Goal: Task Accomplishment & Management: Complete application form

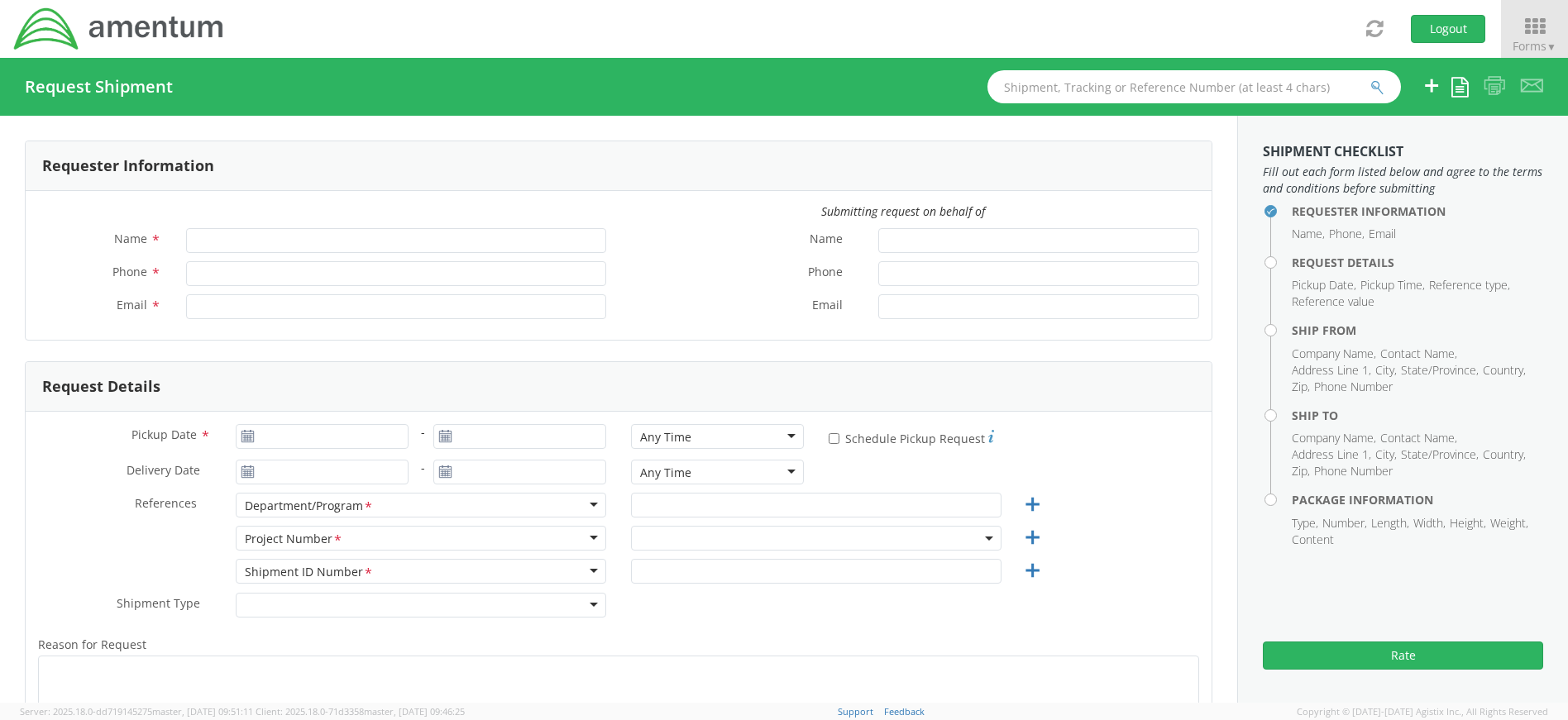
type input "[PERSON_NAME]"
type input "4437371259"
type input "[PERSON_NAME][EMAIL_ADDRESS][PERSON_NAME][DOMAIN_NAME]"
select select "4407.0.0001.0001.TVL"
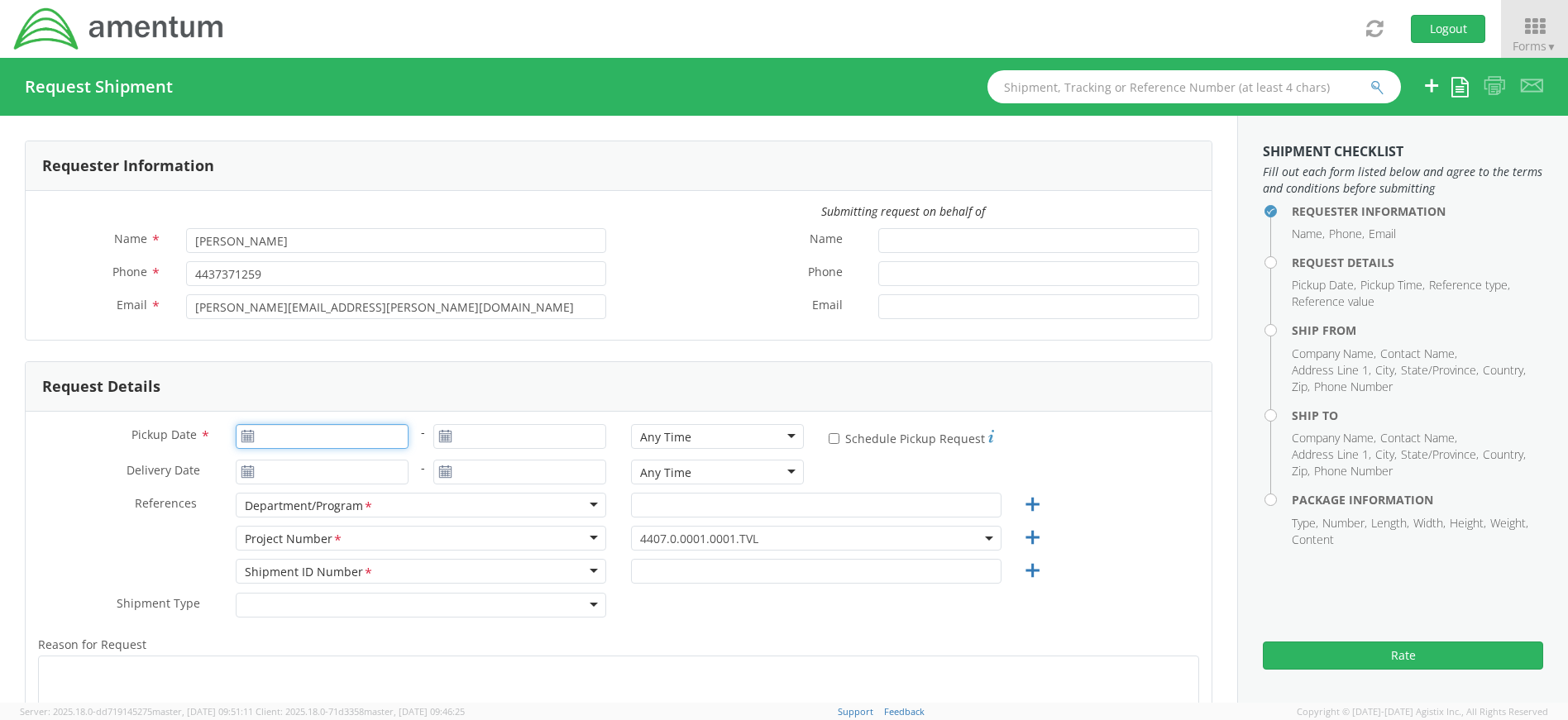
type input "09/12/2025"
click at [324, 438] on input "09/12/2025" at bounding box center [322, 436] width 172 height 25
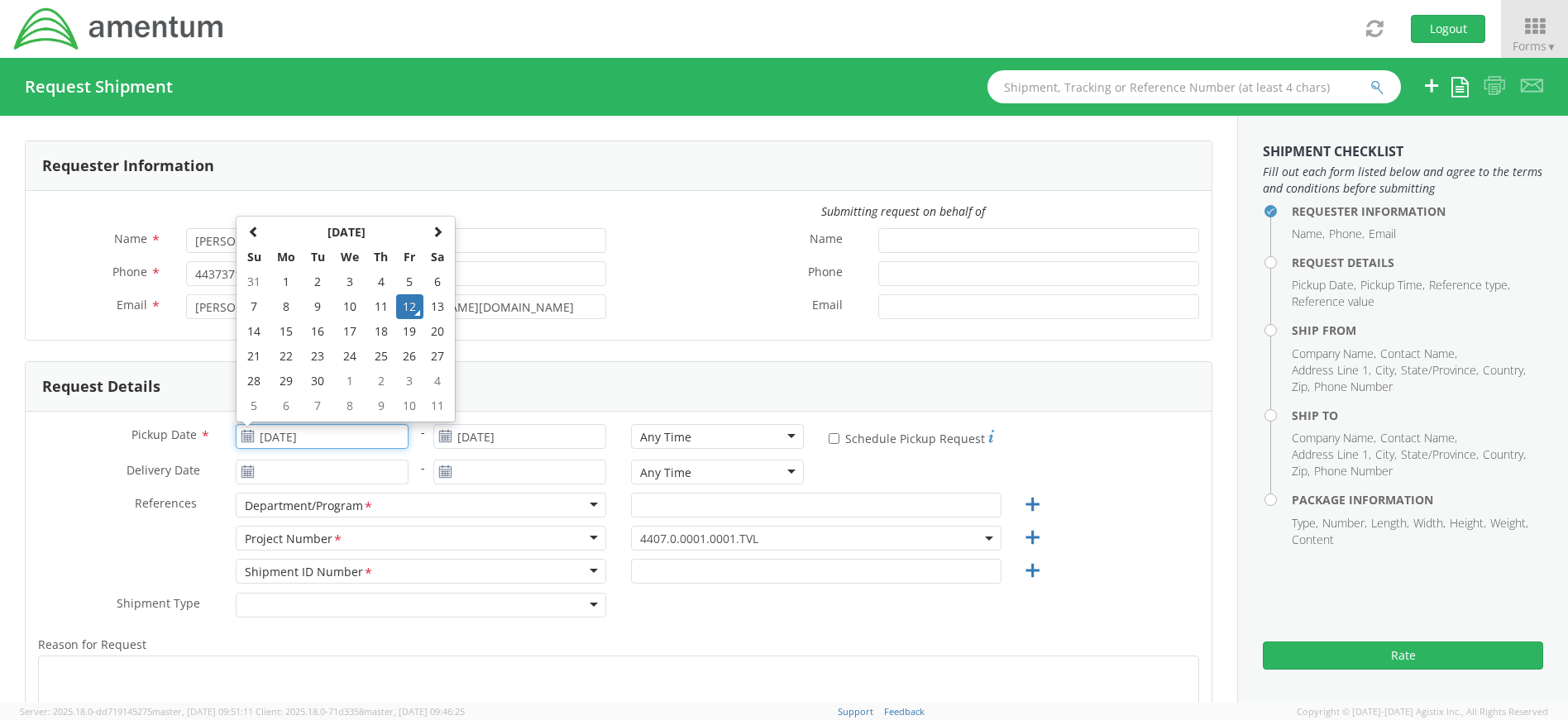
click at [411, 309] on td "12" at bounding box center [410, 307] width 28 height 25
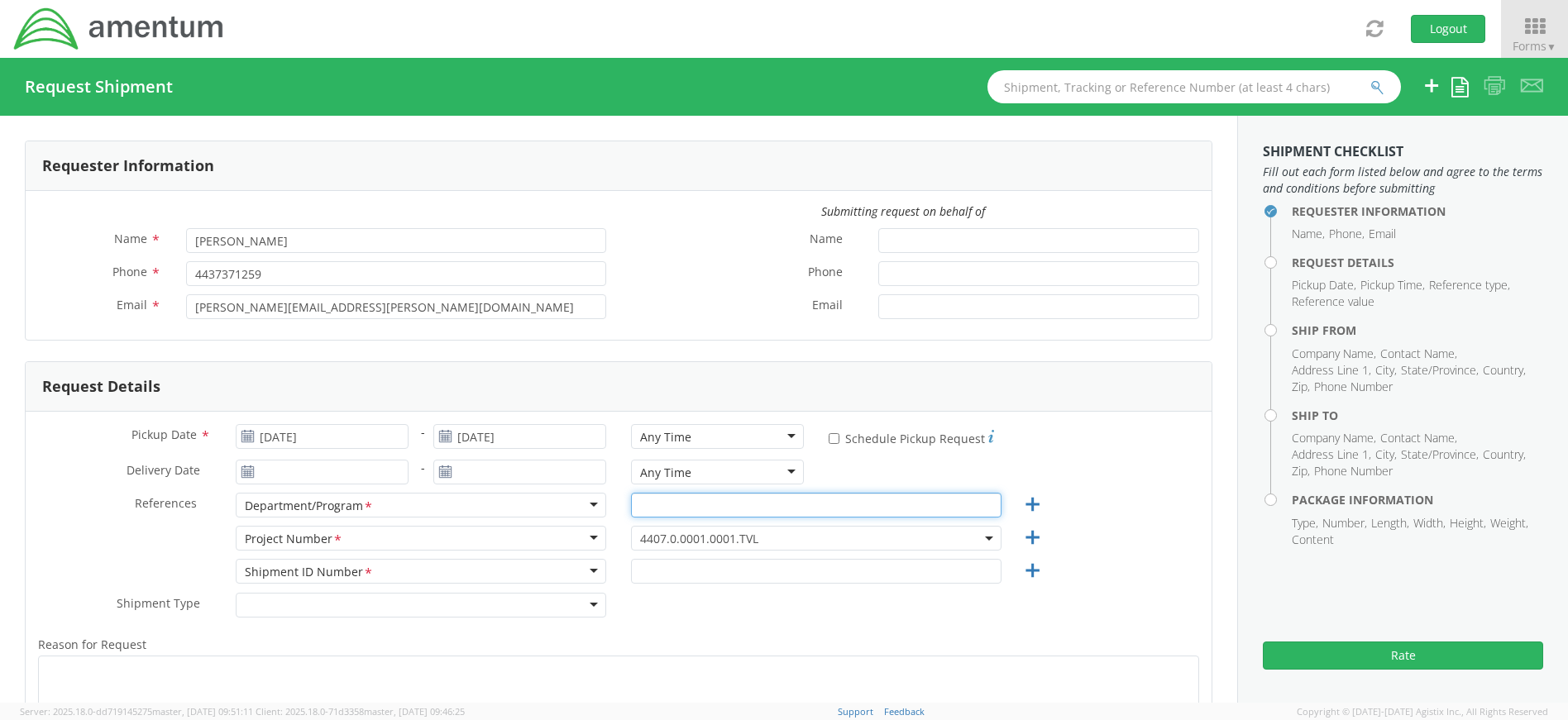
click at [773, 505] on input "text" at bounding box center [816, 505] width 370 height 25
type input "Uniforms"
click at [767, 535] on span "4407.0.0001.0001.TVL" at bounding box center [816, 538] width 352 height 15
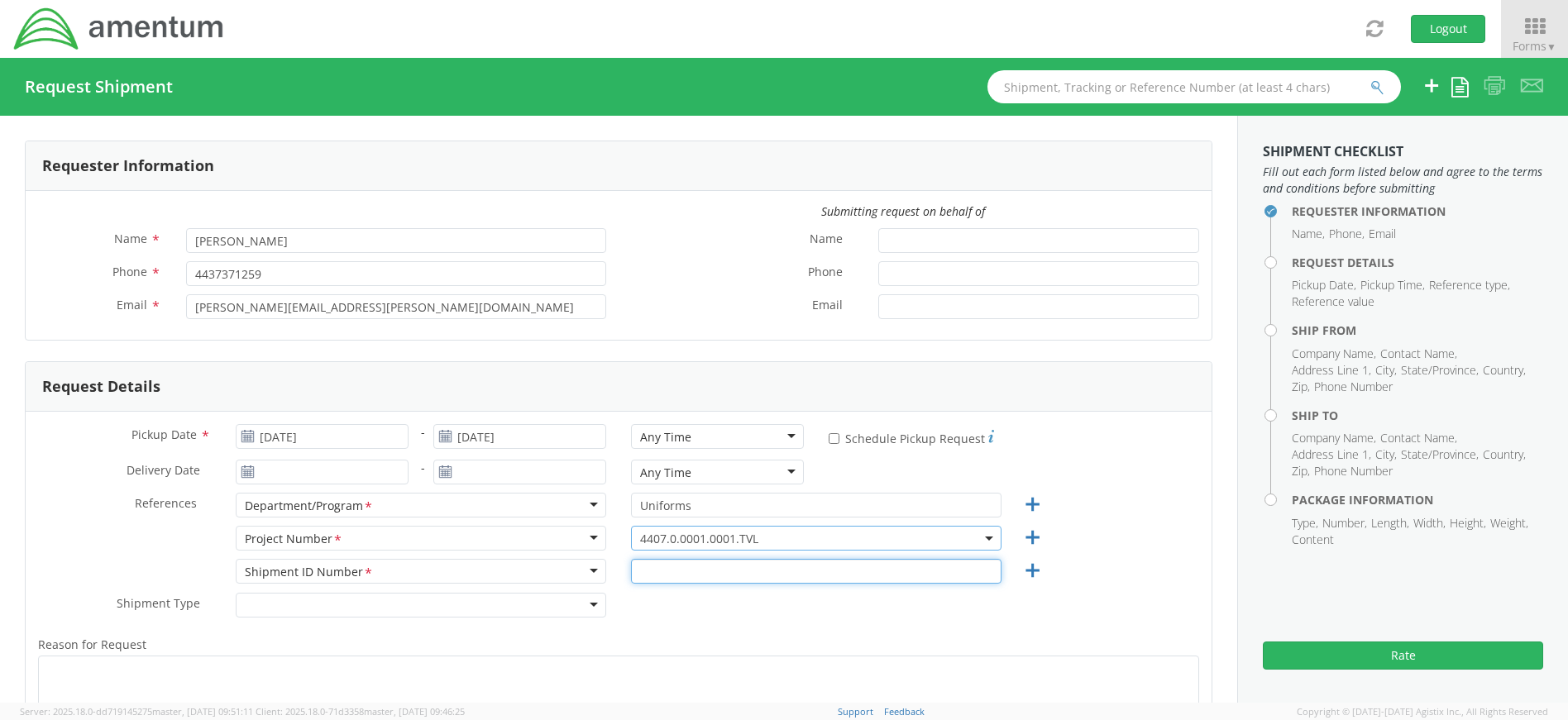
click at [729, 566] on input "text" at bounding box center [816, 571] width 370 height 25
click at [850, 572] on input "4407.4.0019.FFPR.ODC.UNFM.0001" at bounding box center [816, 571] width 370 height 25
type input "4407.4.0019.FFPR.ODC.UNFM.0001"
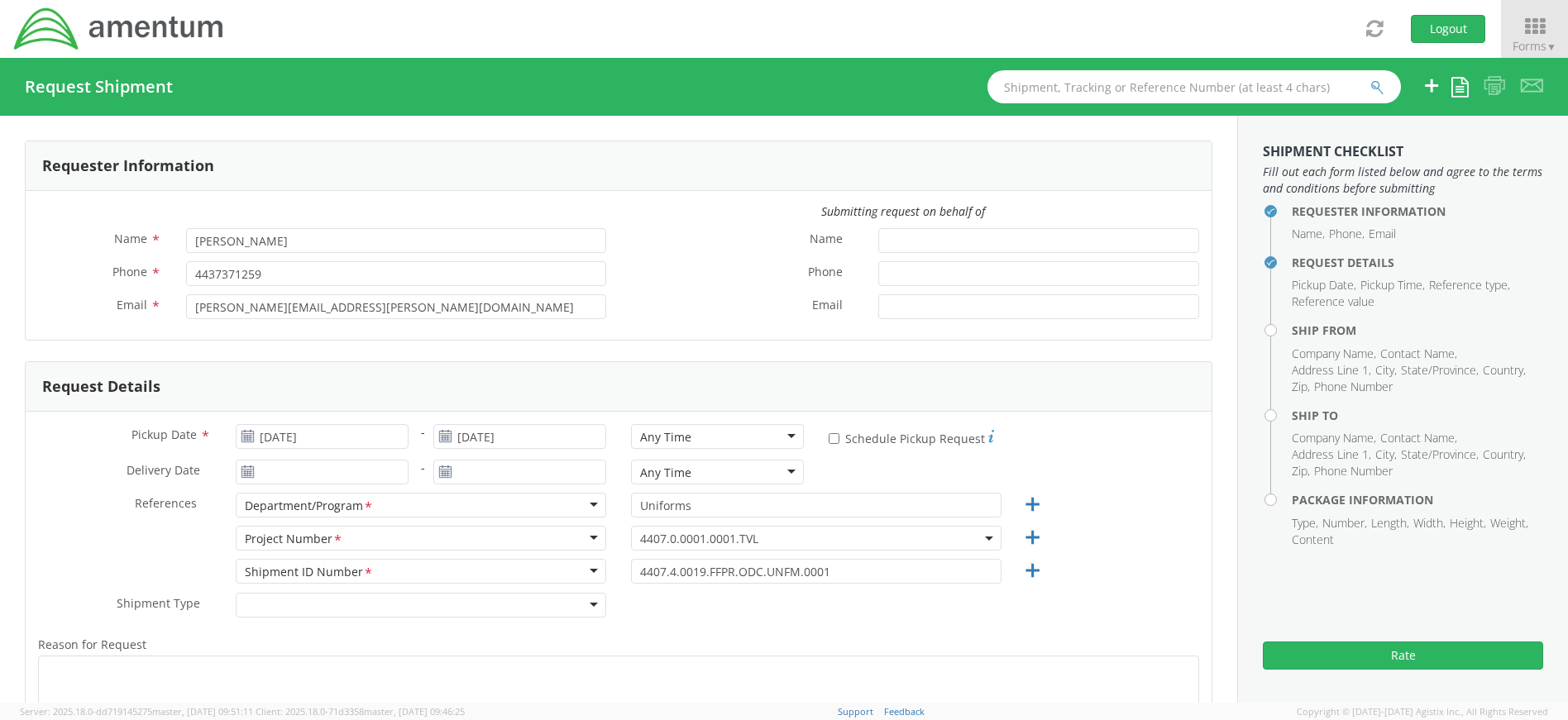
click at [844, 606] on div "Shipment Type * Batch Regular" at bounding box center [619, 609] width 1185 height 33
drag, startPoint x: 846, startPoint y: 568, endPoint x: 600, endPoint y: 568, distance: 246.0
click at [600, 568] on div "Shipment ID Number <span class="required">*</span> Shipment ID Number * Account…" at bounding box center [619, 575] width 1185 height 33
click at [796, 531] on span "4407.0.0001.0001.TVL" at bounding box center [816, 538] width 352 height 15
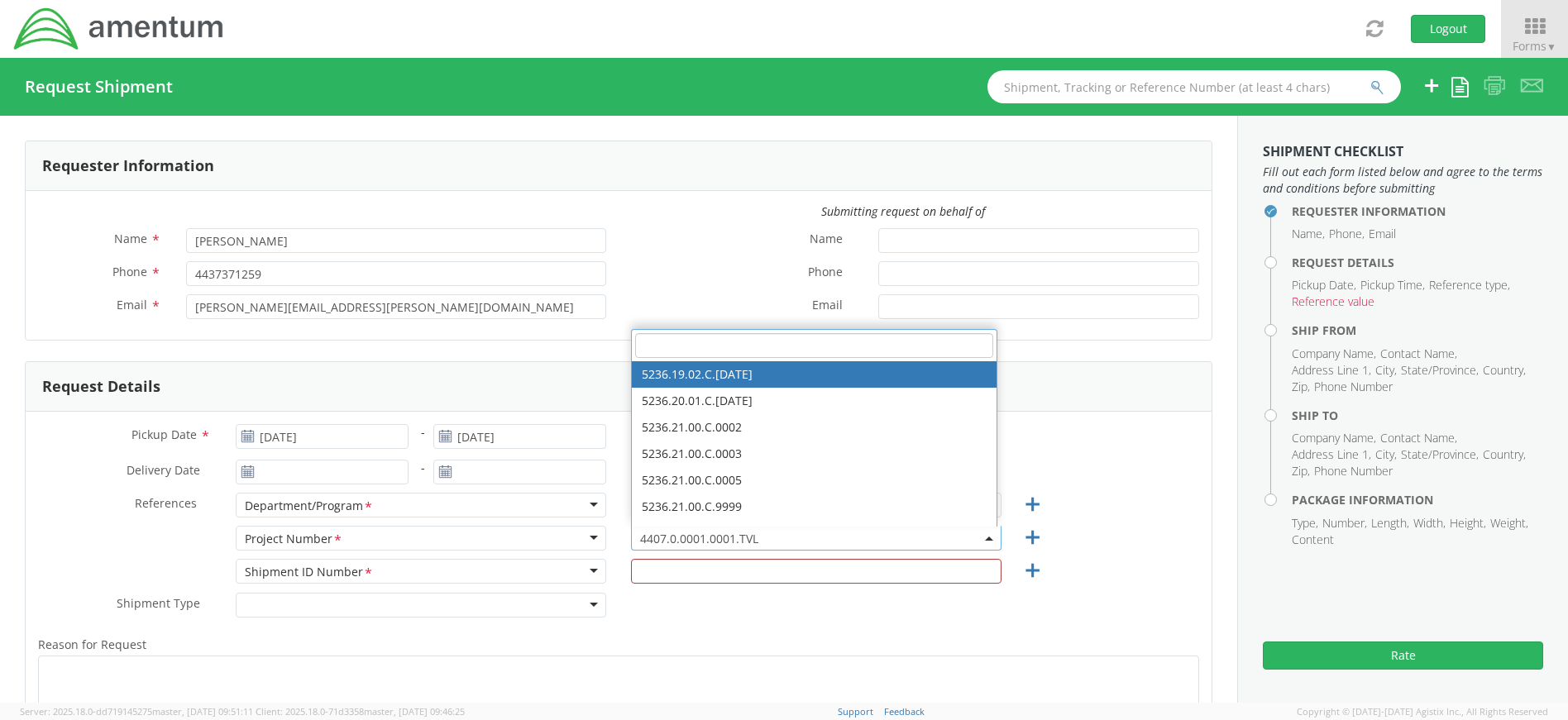
click at [652, 347] on input "search" at bounding box center [814, 346] width 358 height 25
paste input "4407.4.0019.FFPR.ODC.UNFM.0001"
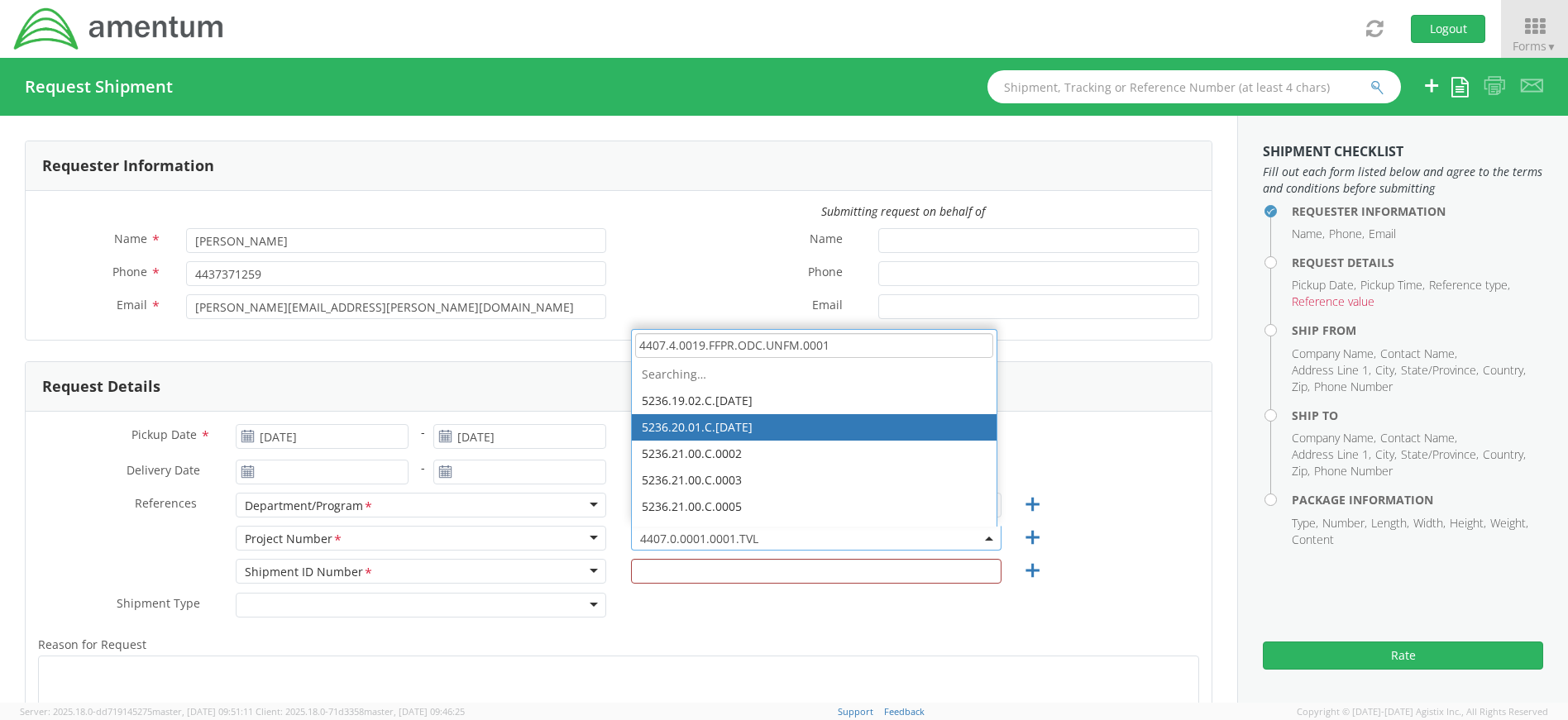
type input "4407.4.0019.FFPR.ODC.UNFM.0001"
click at [1079, 497] on div "References * Department/Program <span class="required">*</span> Department/Prog…" at bounding box center [619, 509] width 1185 height 33
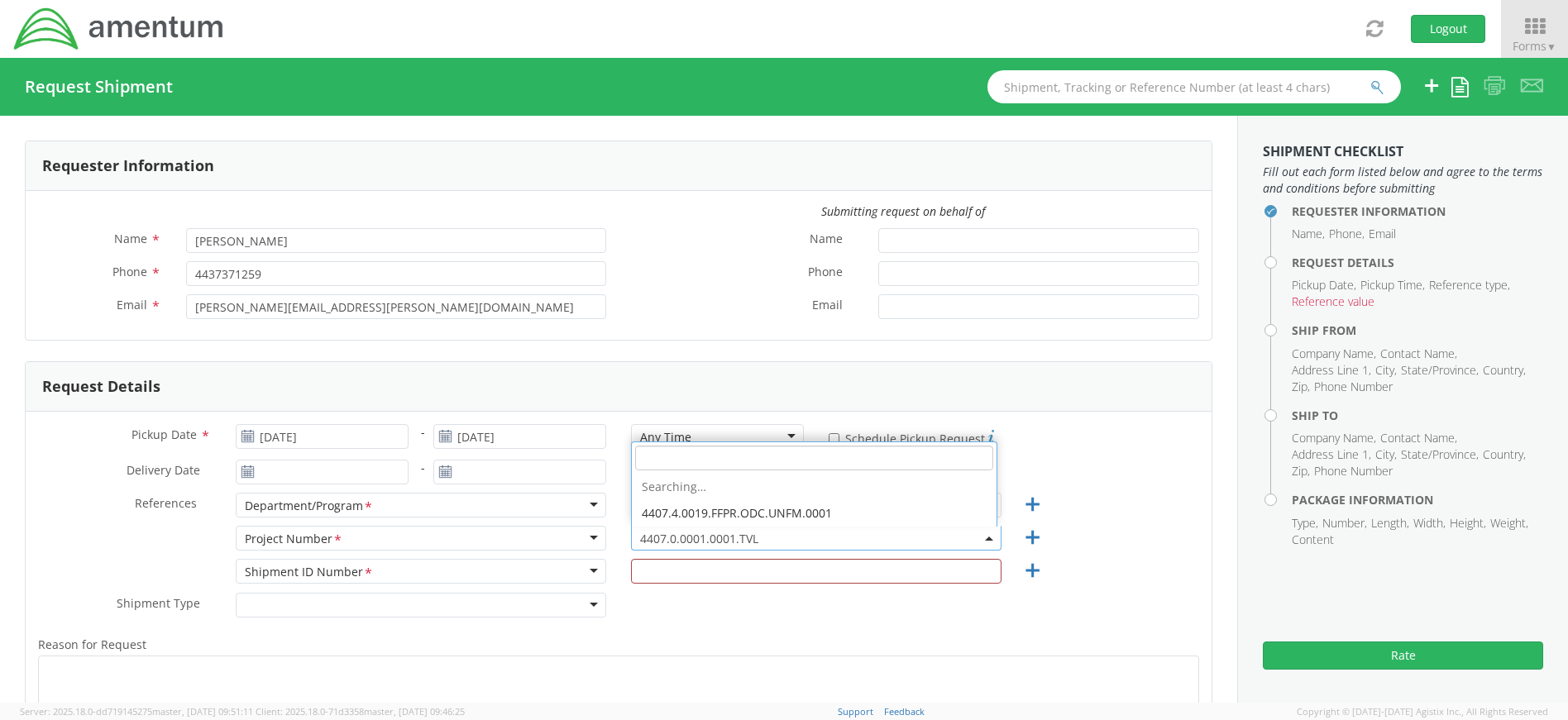
click at [774, 532] on span "4407.0.0001.0001.TVL" at bounding box center [816, 538] width 352 height 15
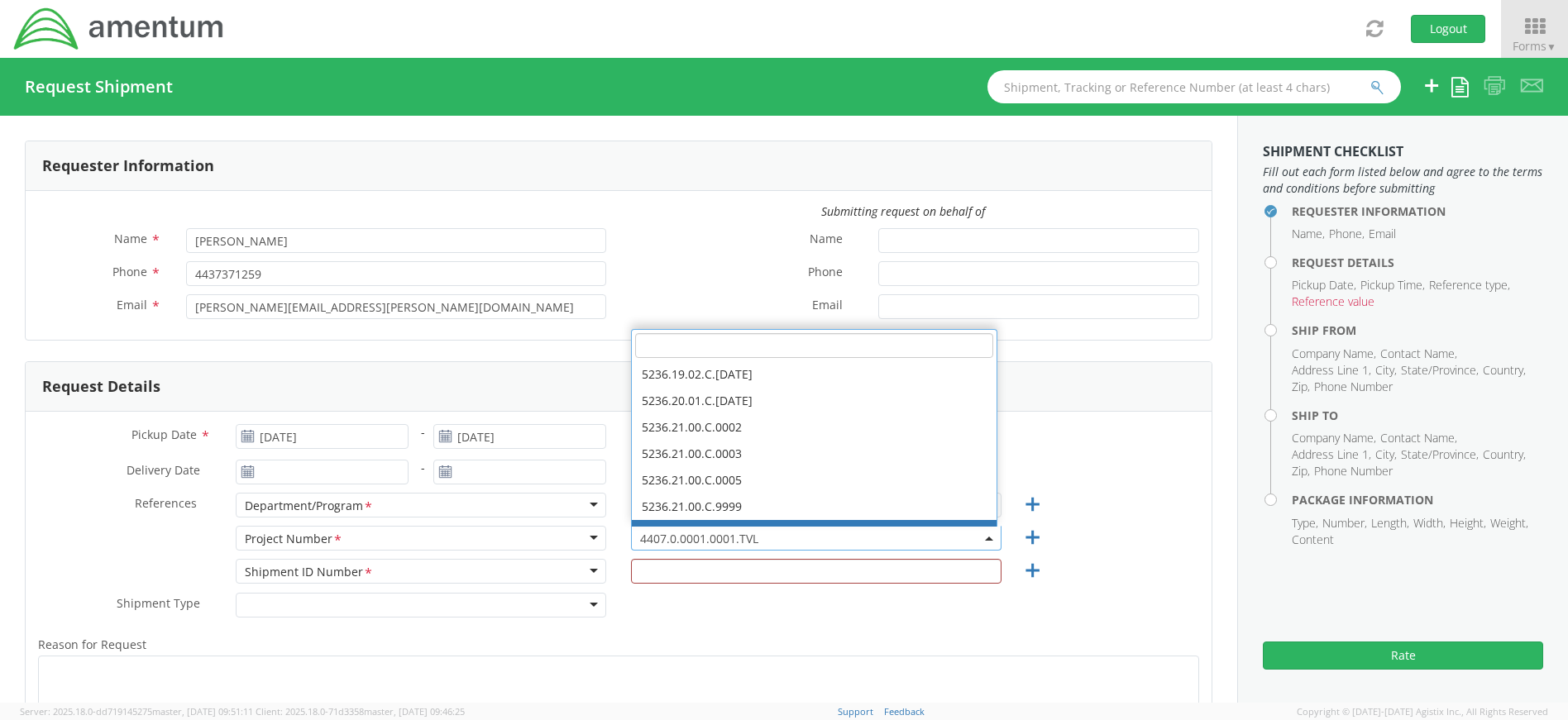
click at [735, 541] on span "4407.0.0001.0001.TVL" at bounding box center [816, 538] width 352 height 15
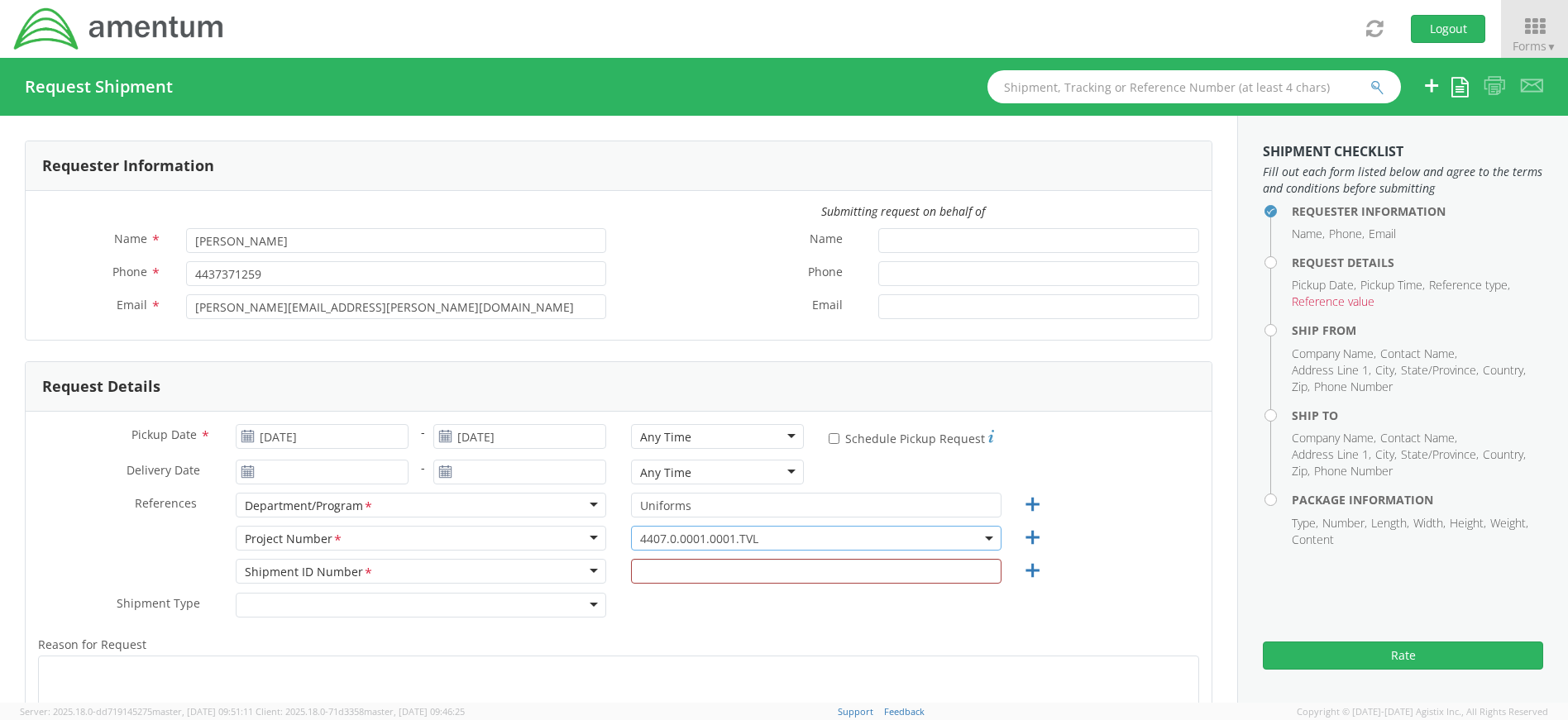
click at [771, 531] on span "4407.0.0001.0001.TVL" at bounding box center [816, 538] width 352 height 15
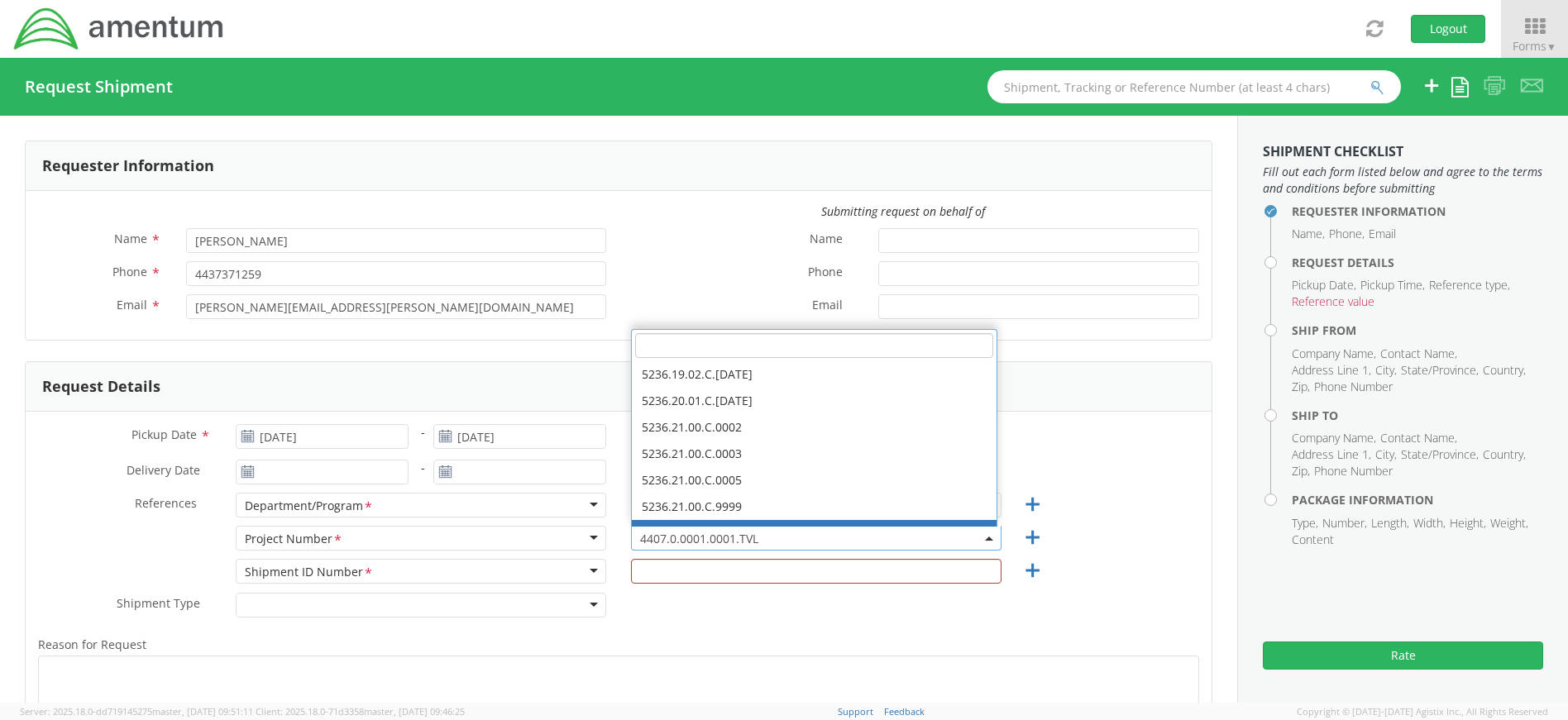
click at [1082, 501] on div "References * Department/Program <span class="required">*</span> Department/Prog…" at bounding box center [619, 509] width 1185 height 33
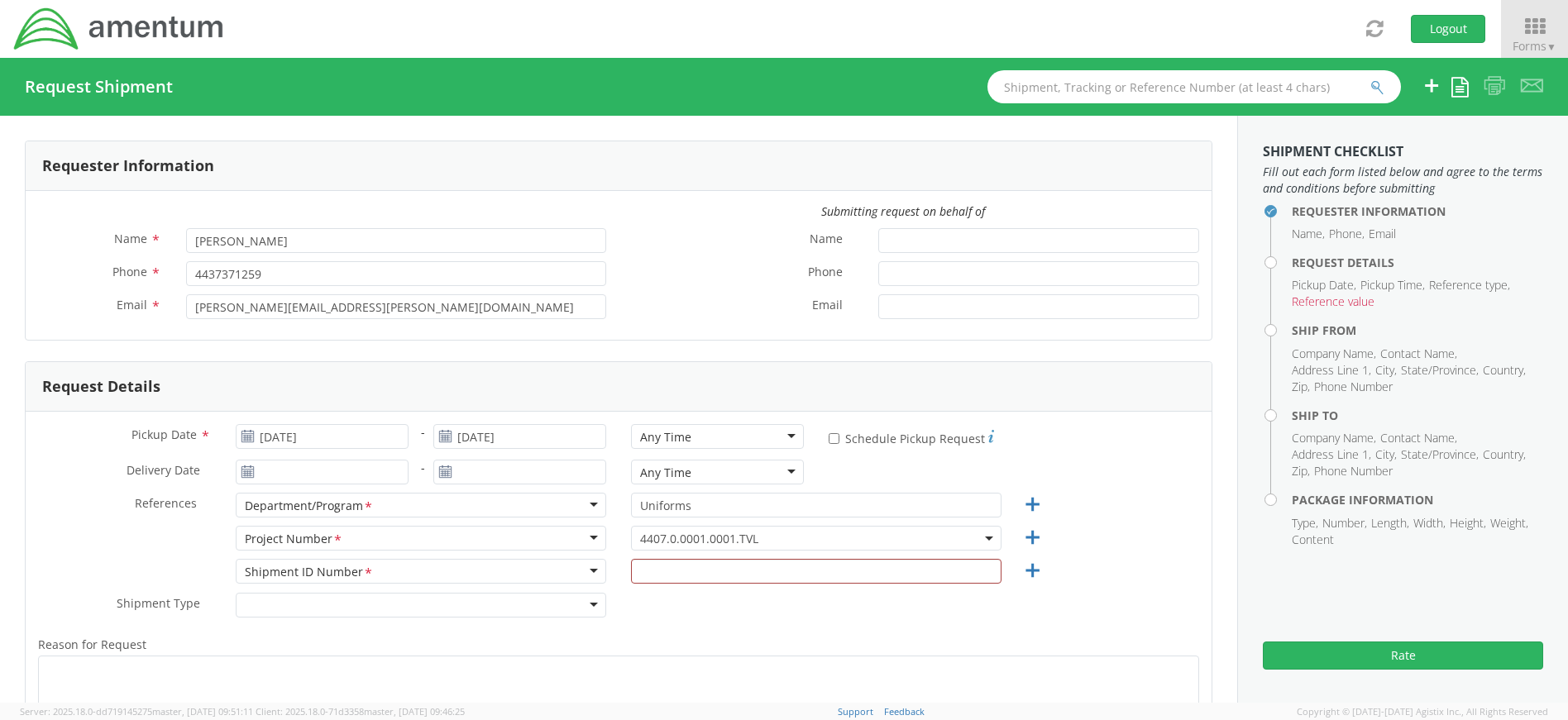
click at [827, 540] on span "4407.0.0001.0001.TVL" at bounding box center [816, 538] width 352 height 15
click at [1068, 521] on div "References * Department/Program <span class="required">*</span> Department/Prog…" at bounding box center [619, 509] width 1185 height 33
click at [730, 565] on input "text" at bounding box center [816, 571] width 370 height 25
type input "4437371259"
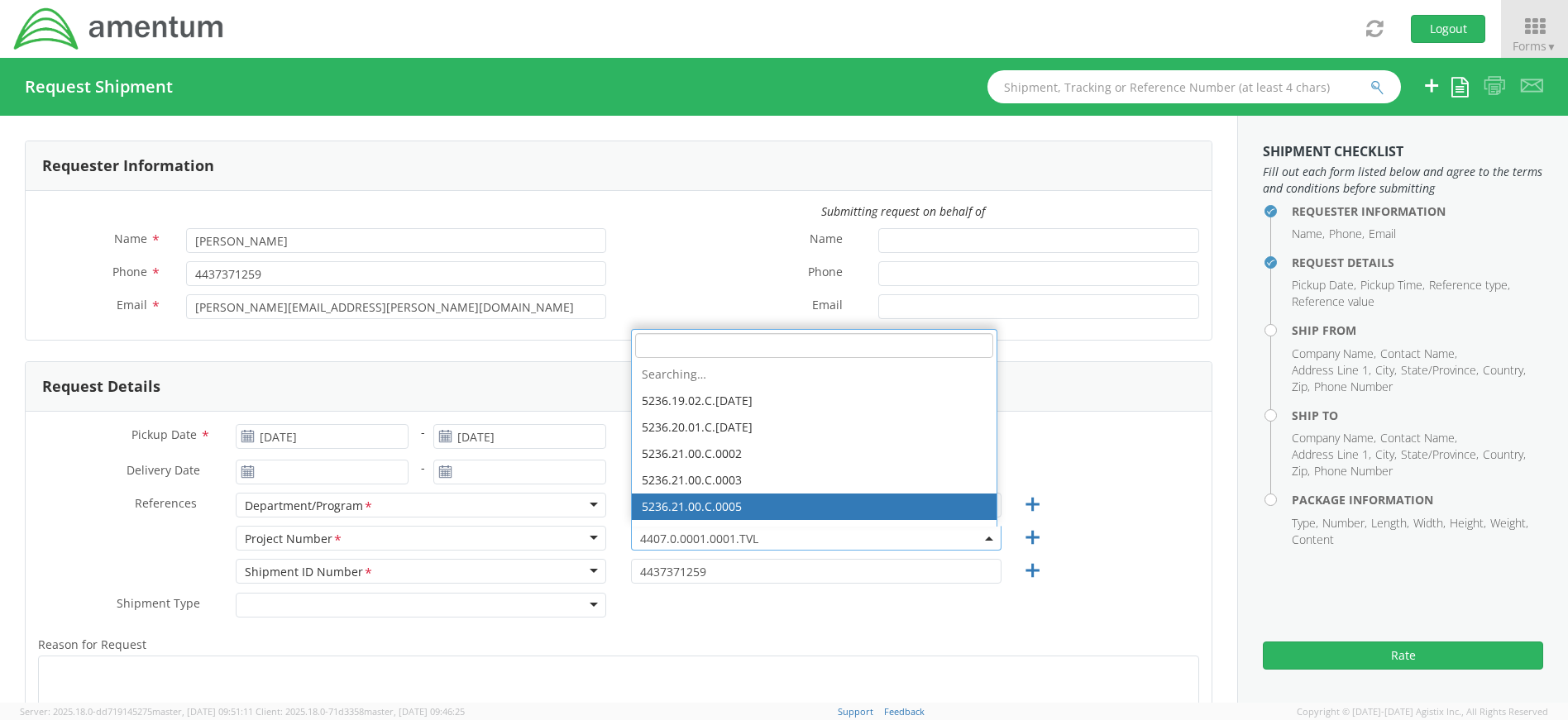
click at [768, 538] on span "4407.0.0001.0001.TVL" at bounding box center [816, 538] width 352 height 15
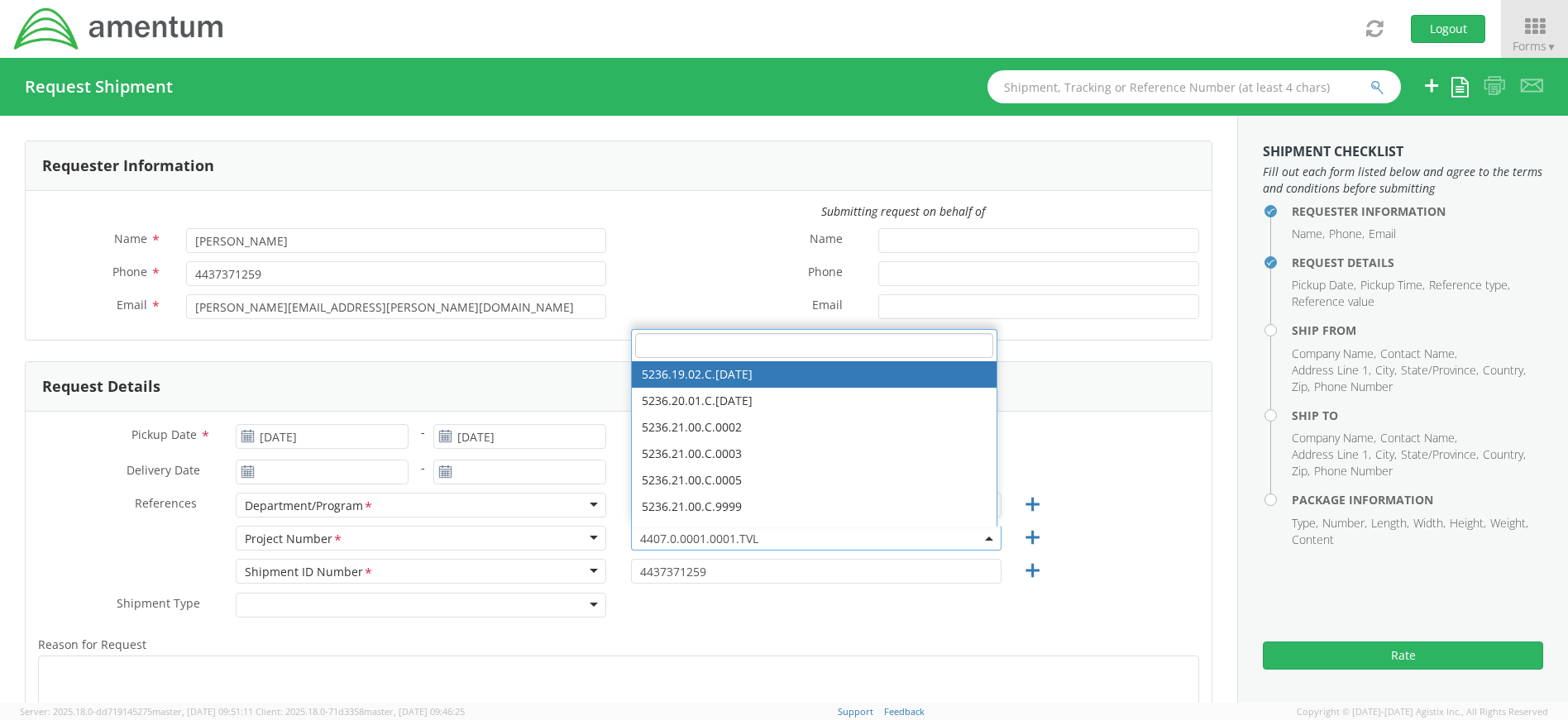
click at [663, 347] on input "search" at bounding box center [814, 346] width 358 height 25
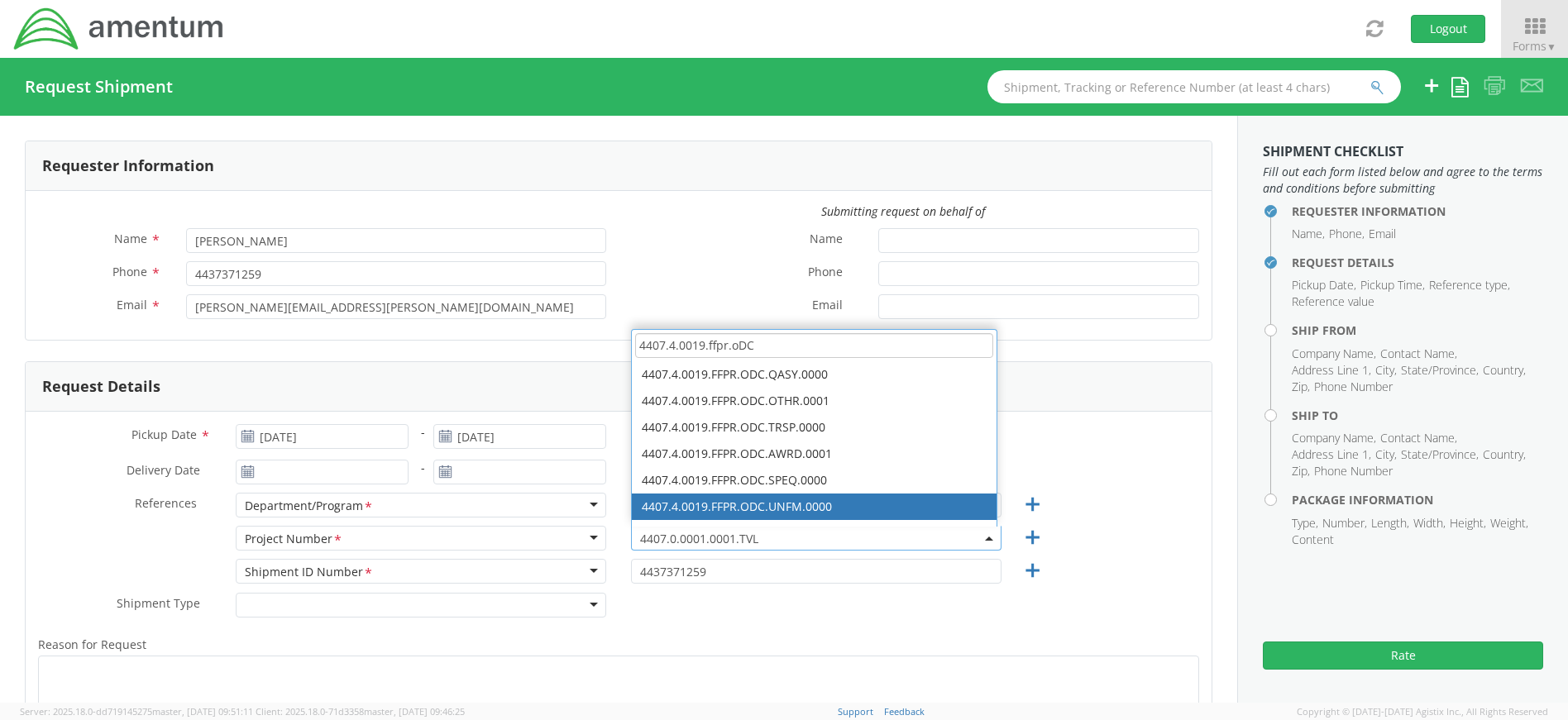
type input "4407.4.0019.ffpr.oDC"
select select "4407.4.0019.FFPR.ODC.UNFM.0000"
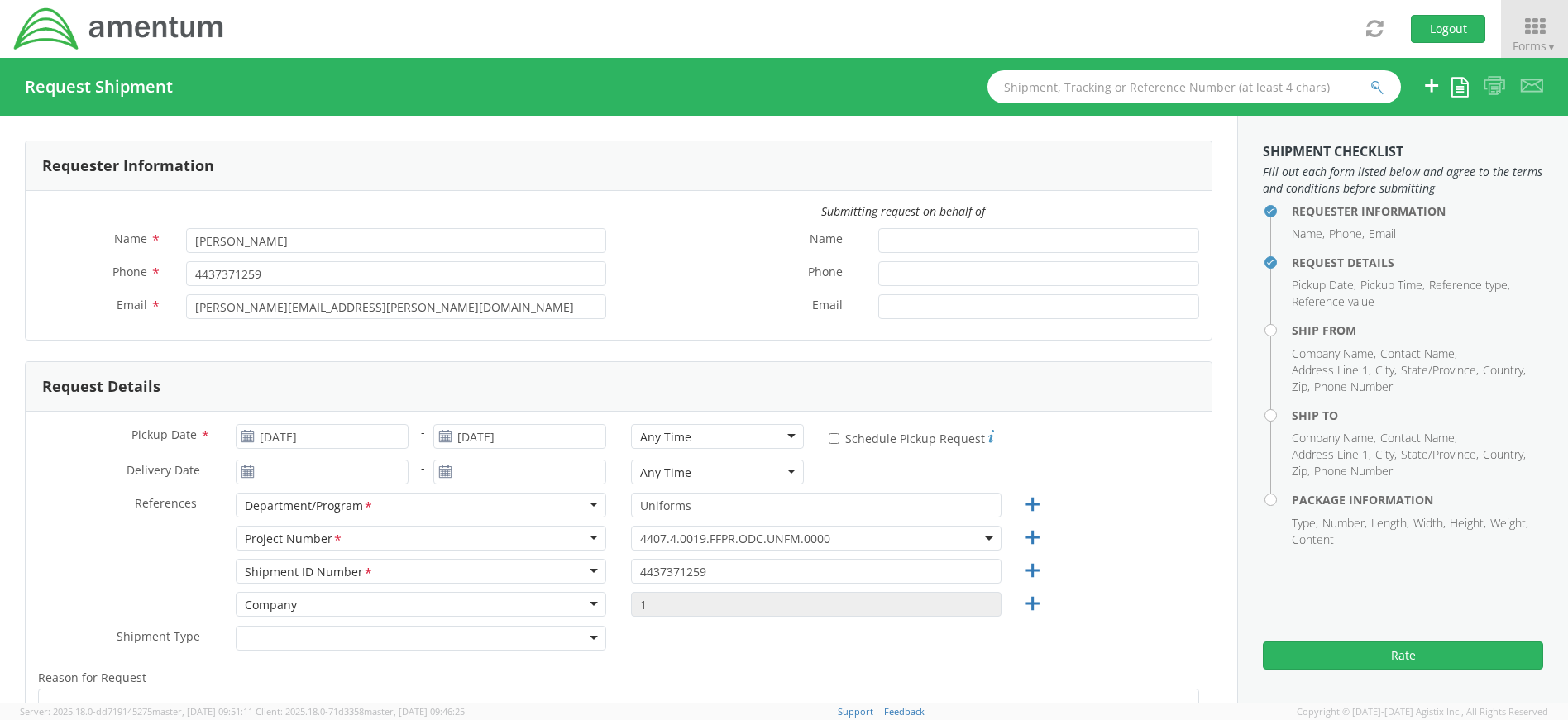
click at [1113, 587] on div "Shipment ID Number <span class="required">*</span> Shipment ID Number * Account…" at bounding box center [619, 575] width 1185 height 33
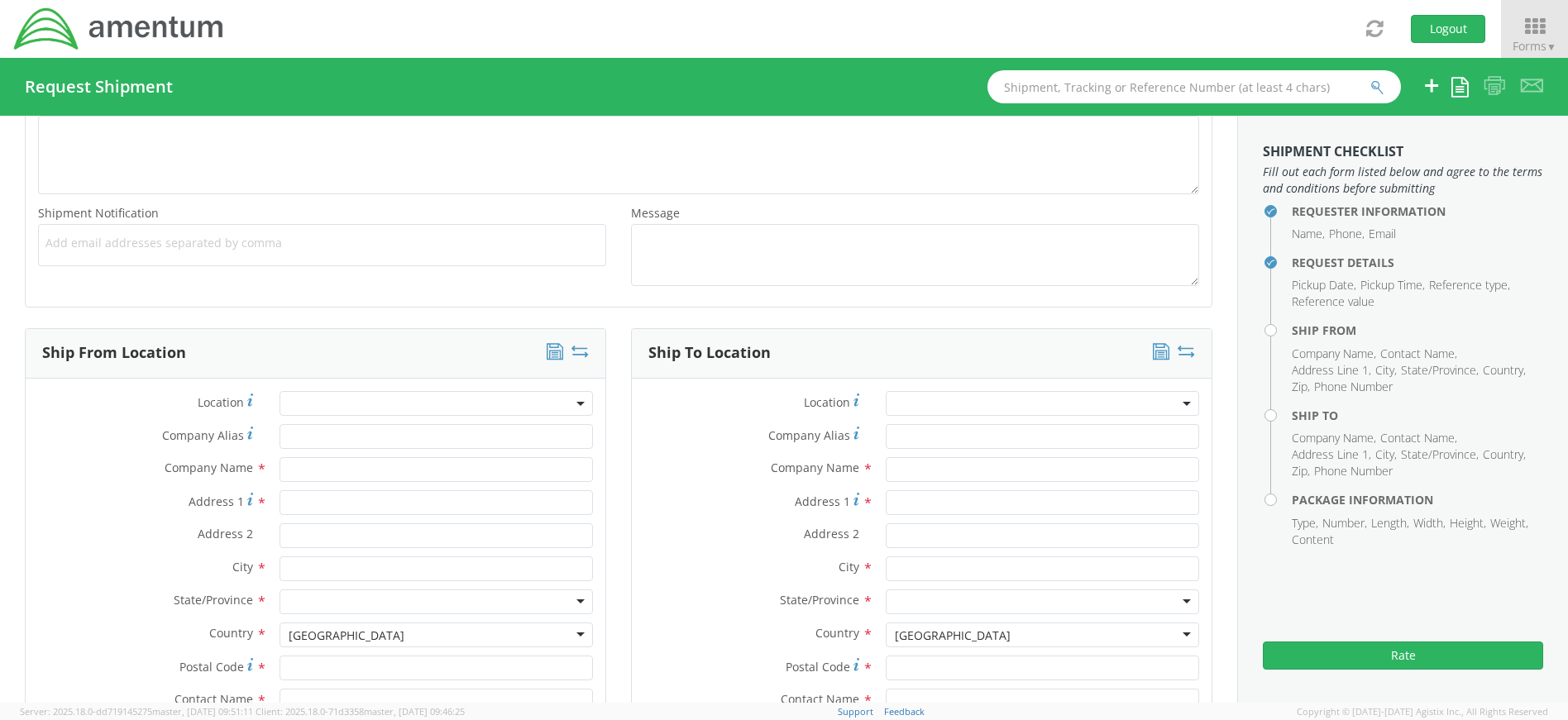
scroll to position [579, 0]
click at [315, 461] on input "text" at bounding box center [436, 464] width 313 height 25
type input "Amentum"
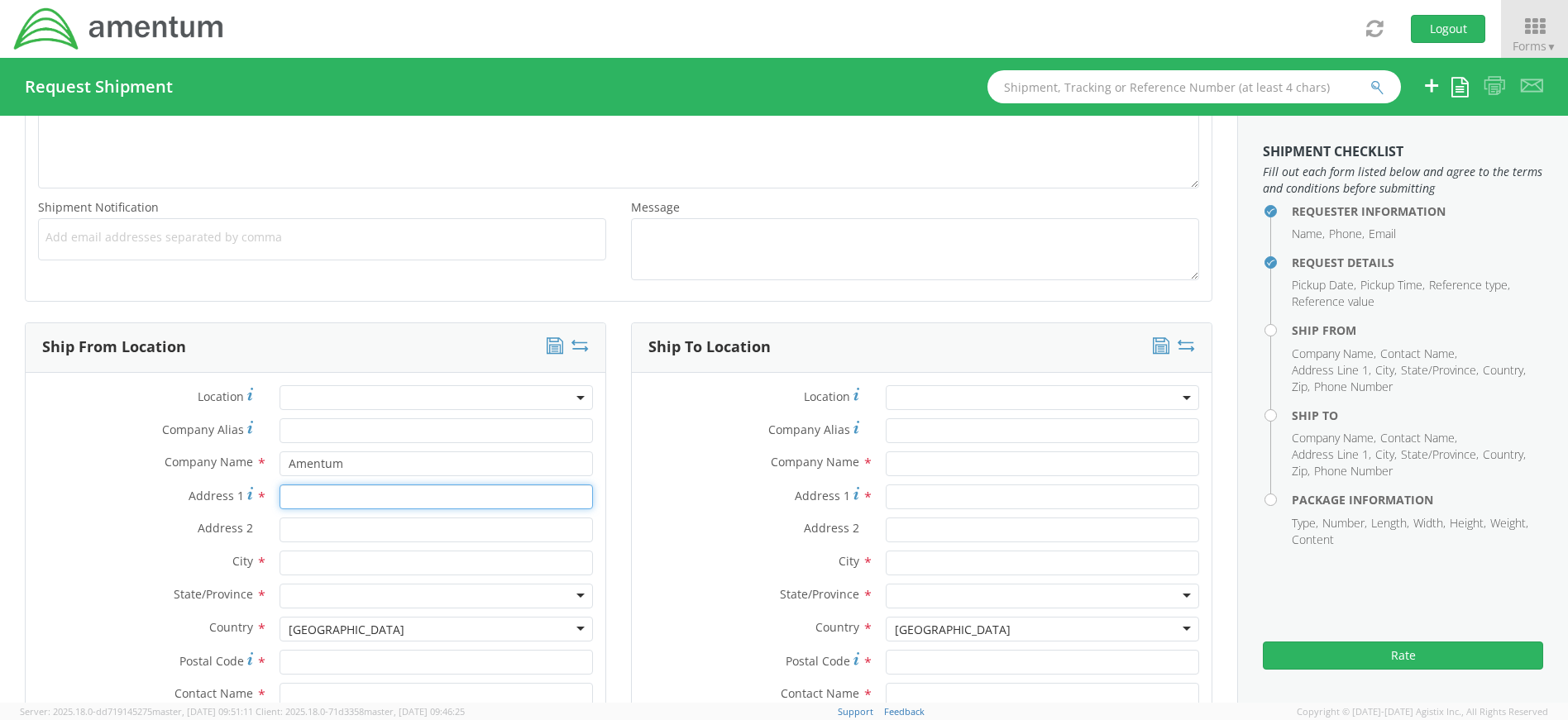
type input "430 National Business Pkwy"
type input "Suite 400"
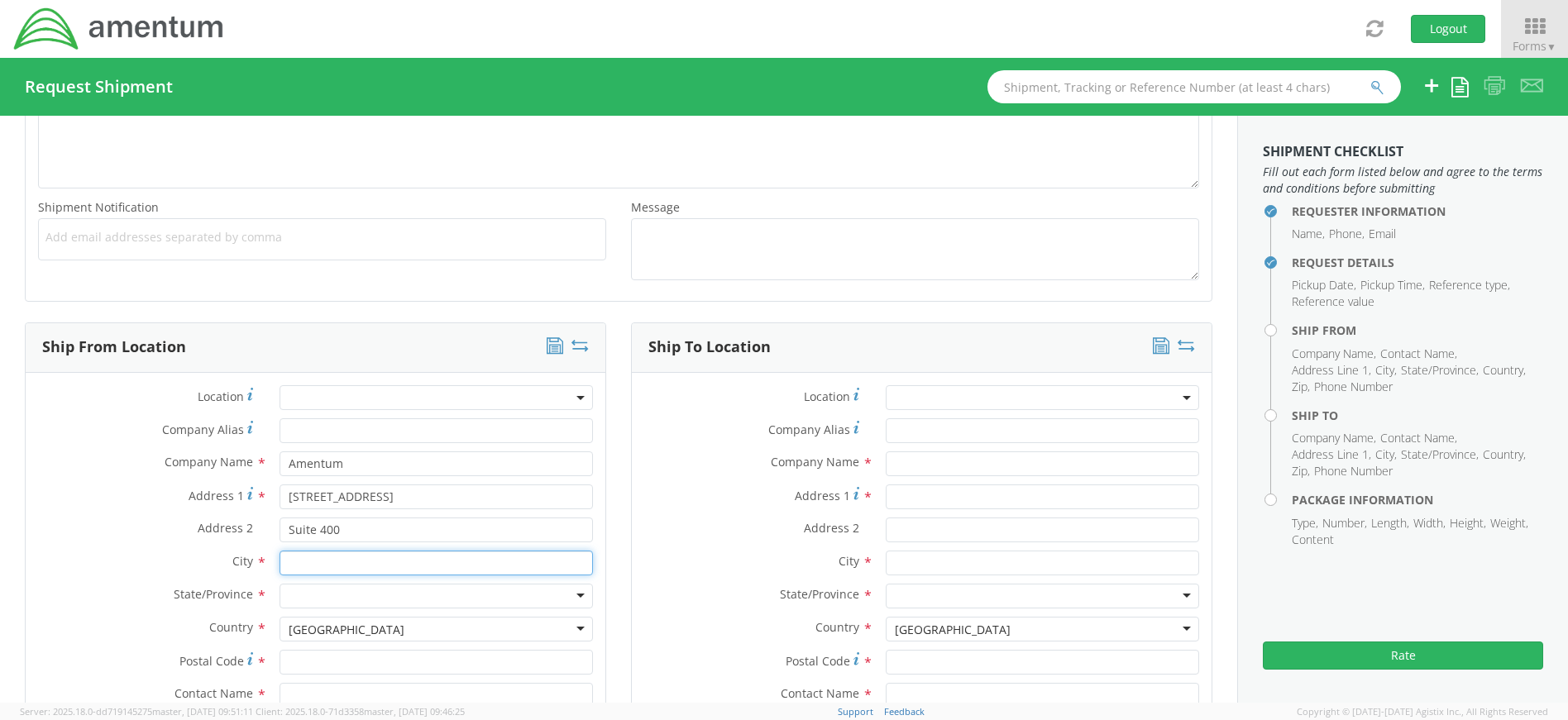
type input "Annapolis Junction"
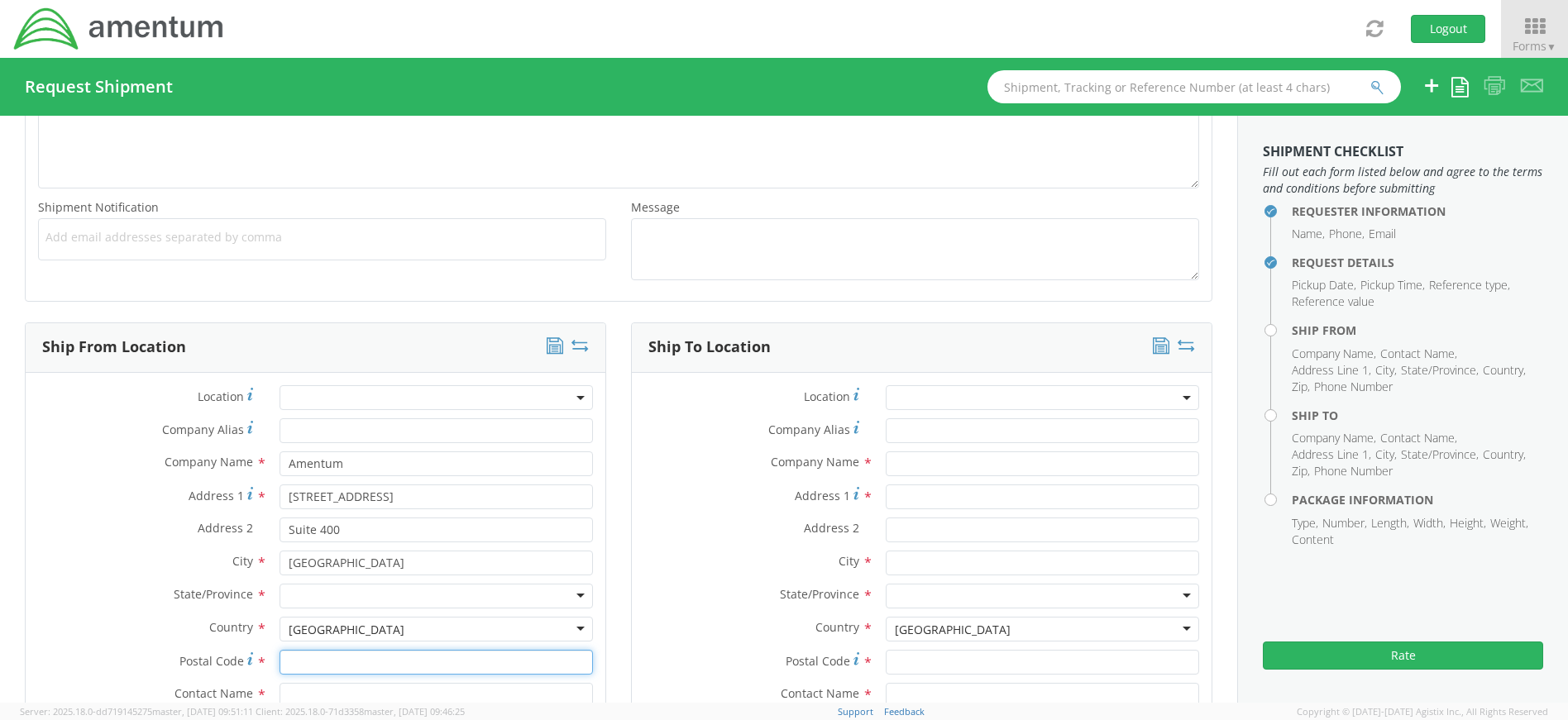
type input "20701"
type input "[PERSON_NAME]"
type input "4437371259"
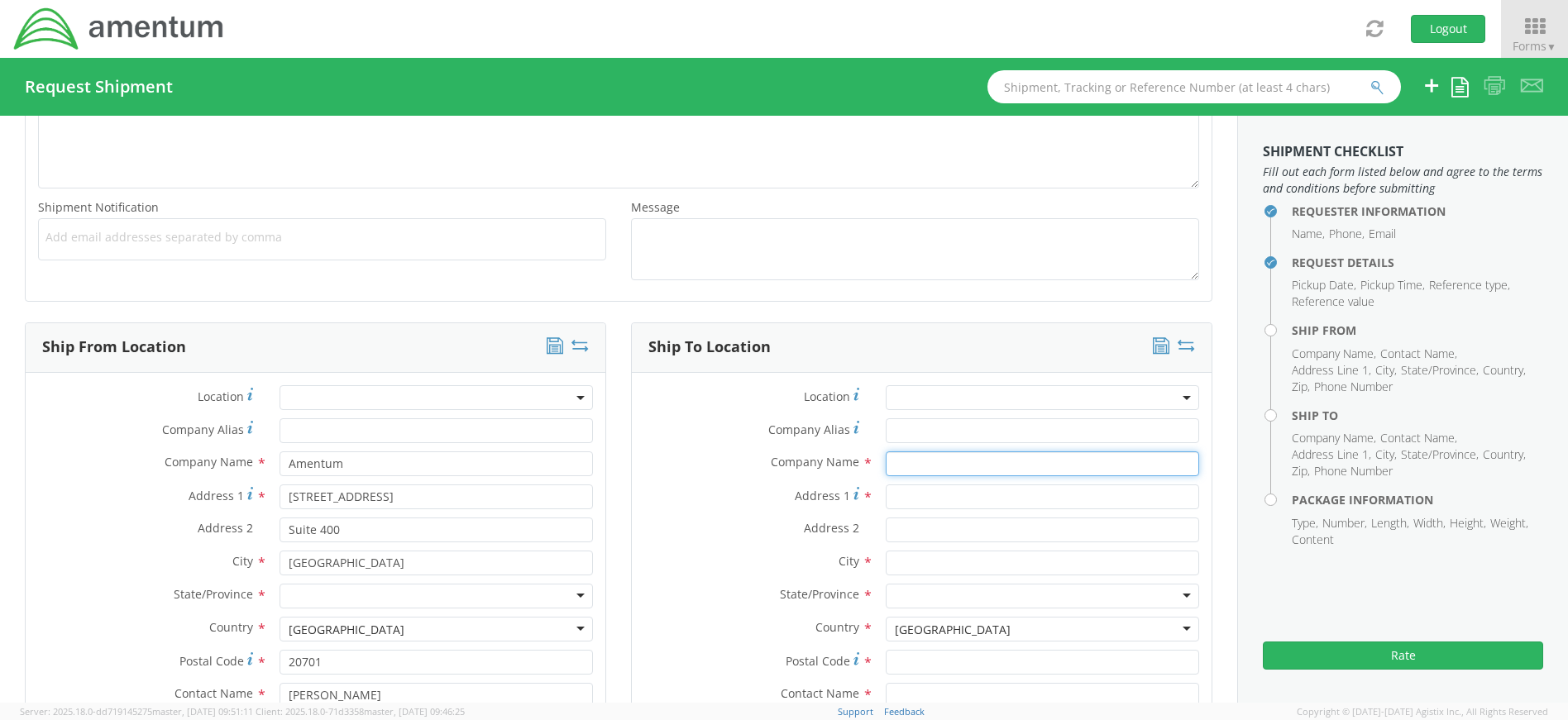
type input "Amentum"
type input "5350 Laurel Fls"
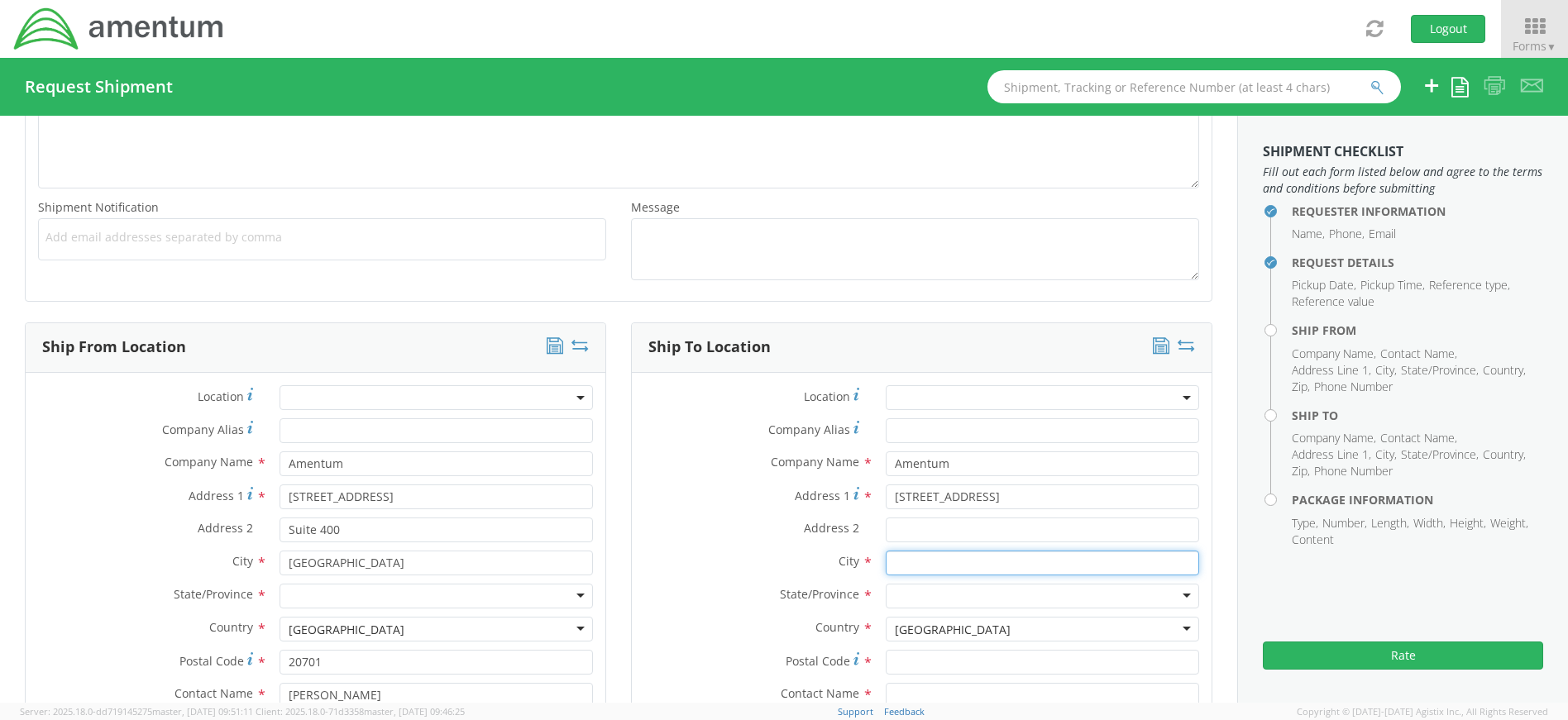
type input "Grovetown"
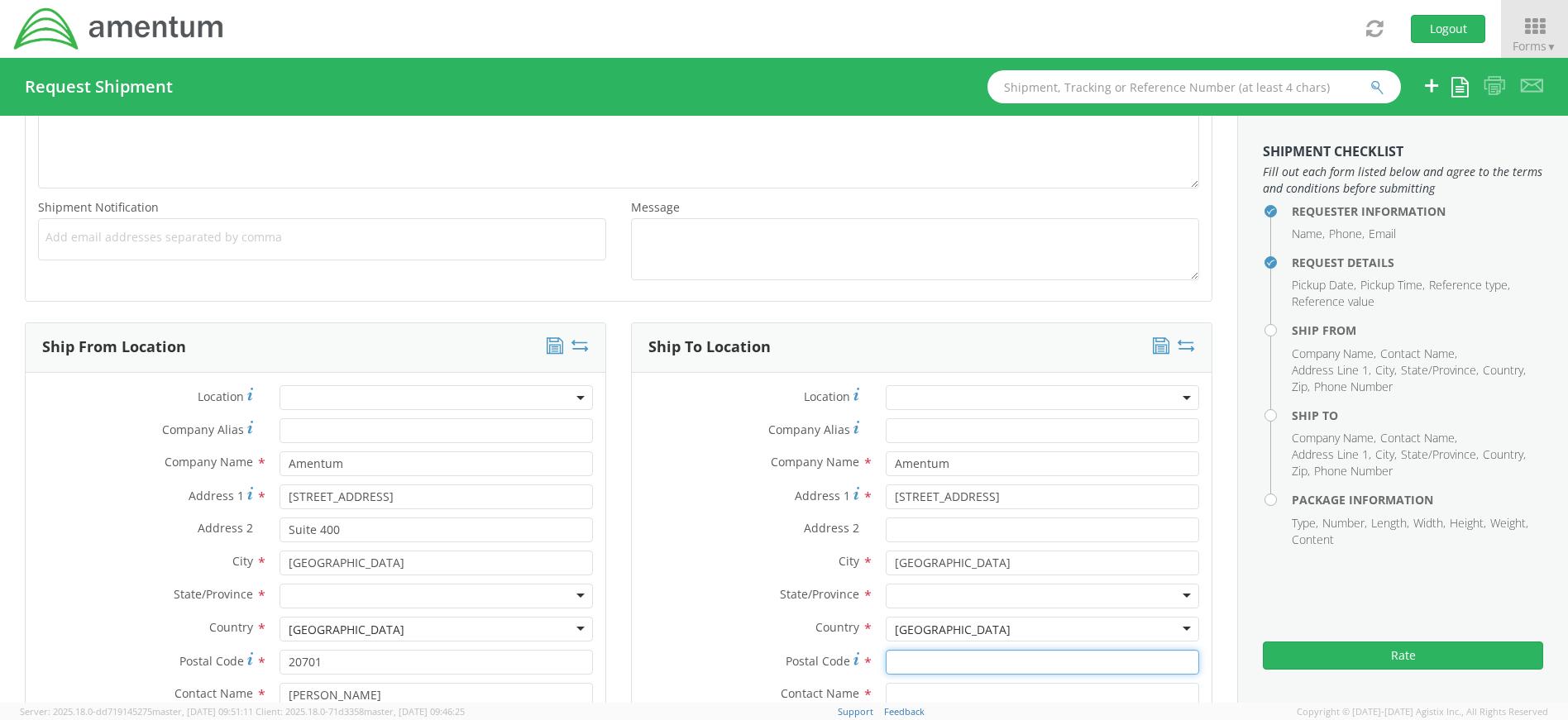
type input "30813"
type input "Bobbie Louk"
type input "762020601003"
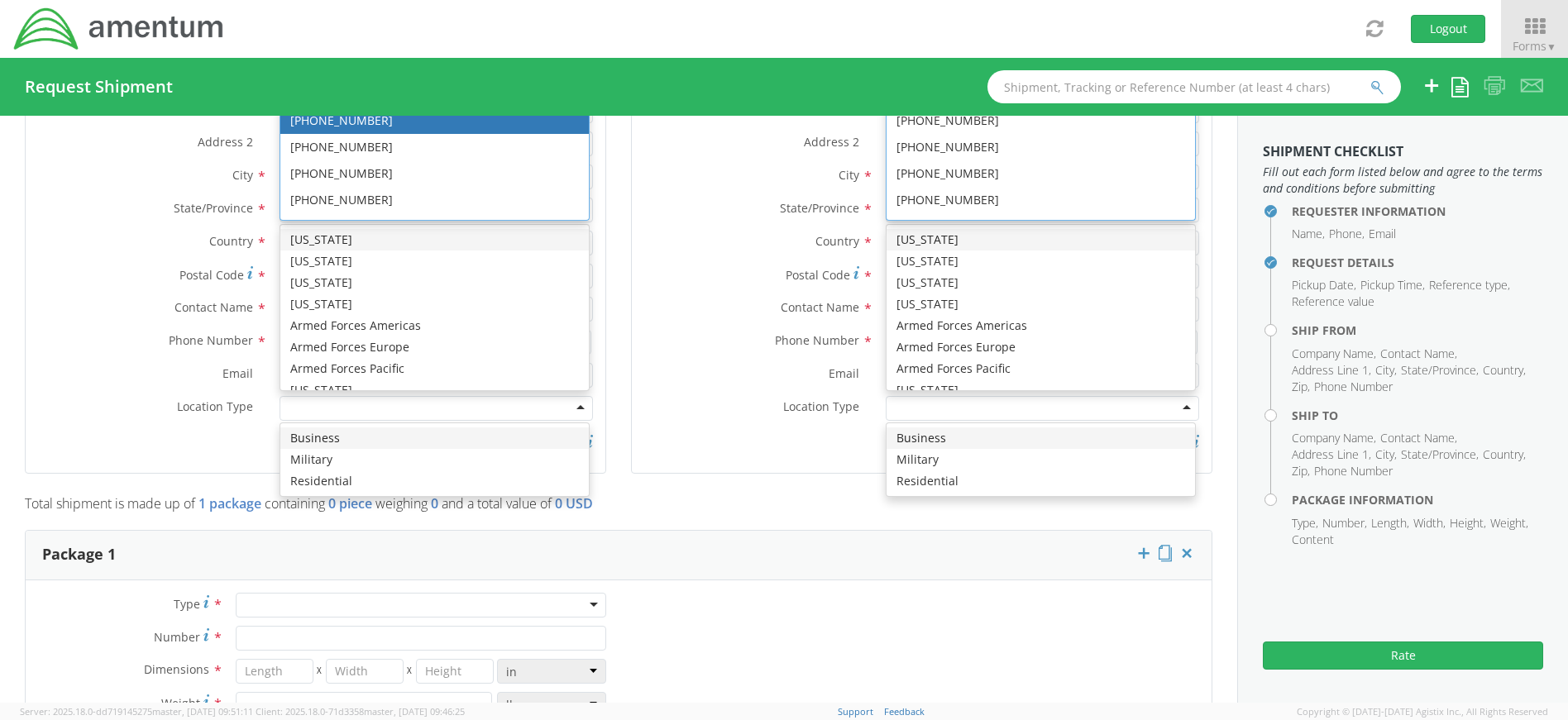
scroll to position [567, 0]
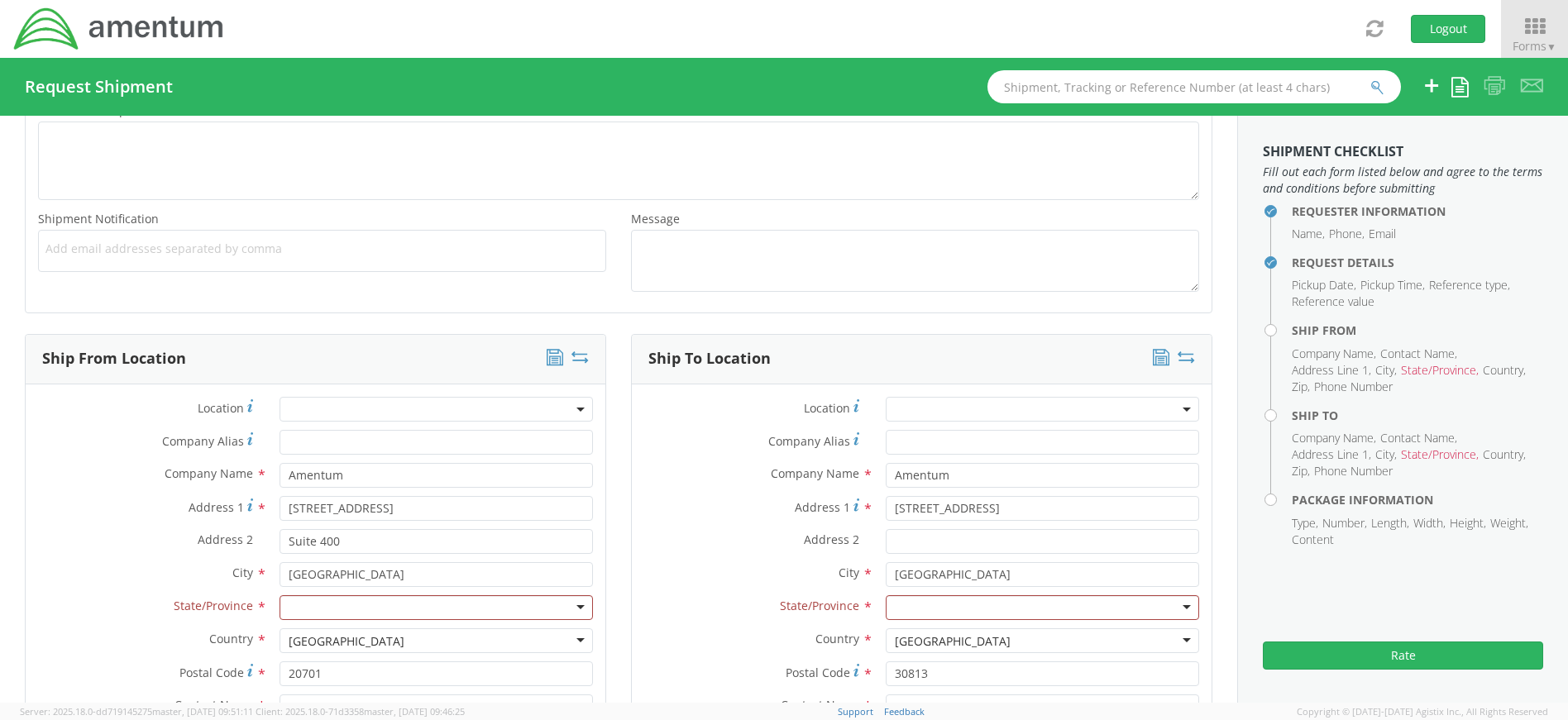
click at [619, 536] on div "Ship To Location Location * Company Alias * Company Name * Amentum searching...…" at bounding box center [921, 612] width 606 height 558
click at [430, 606] on div at bounding box center [436, 608] width 313 height 25
type input "a"
type input "M"
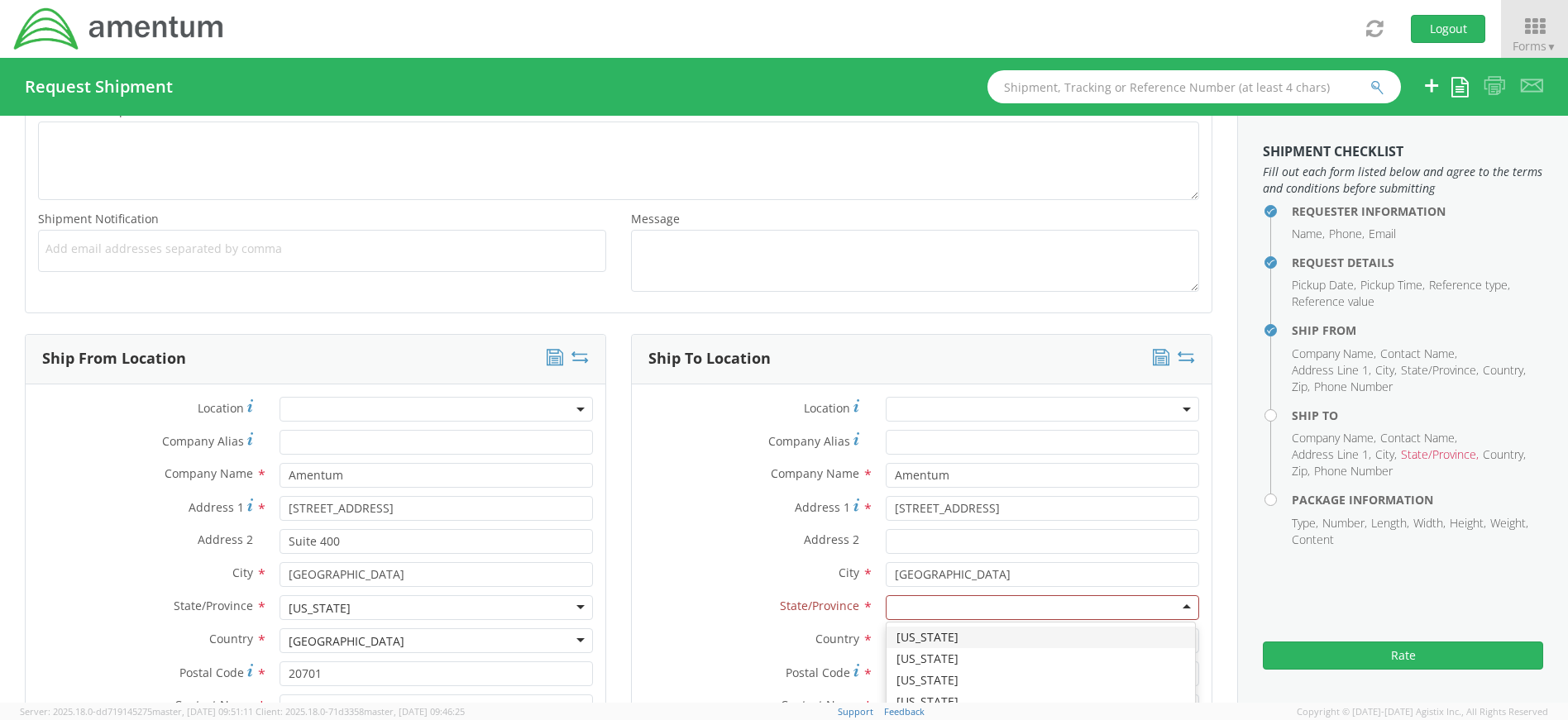
click at [949, 597] on div at bounding box center [1042, 608] width 313 height 25
type input "G"
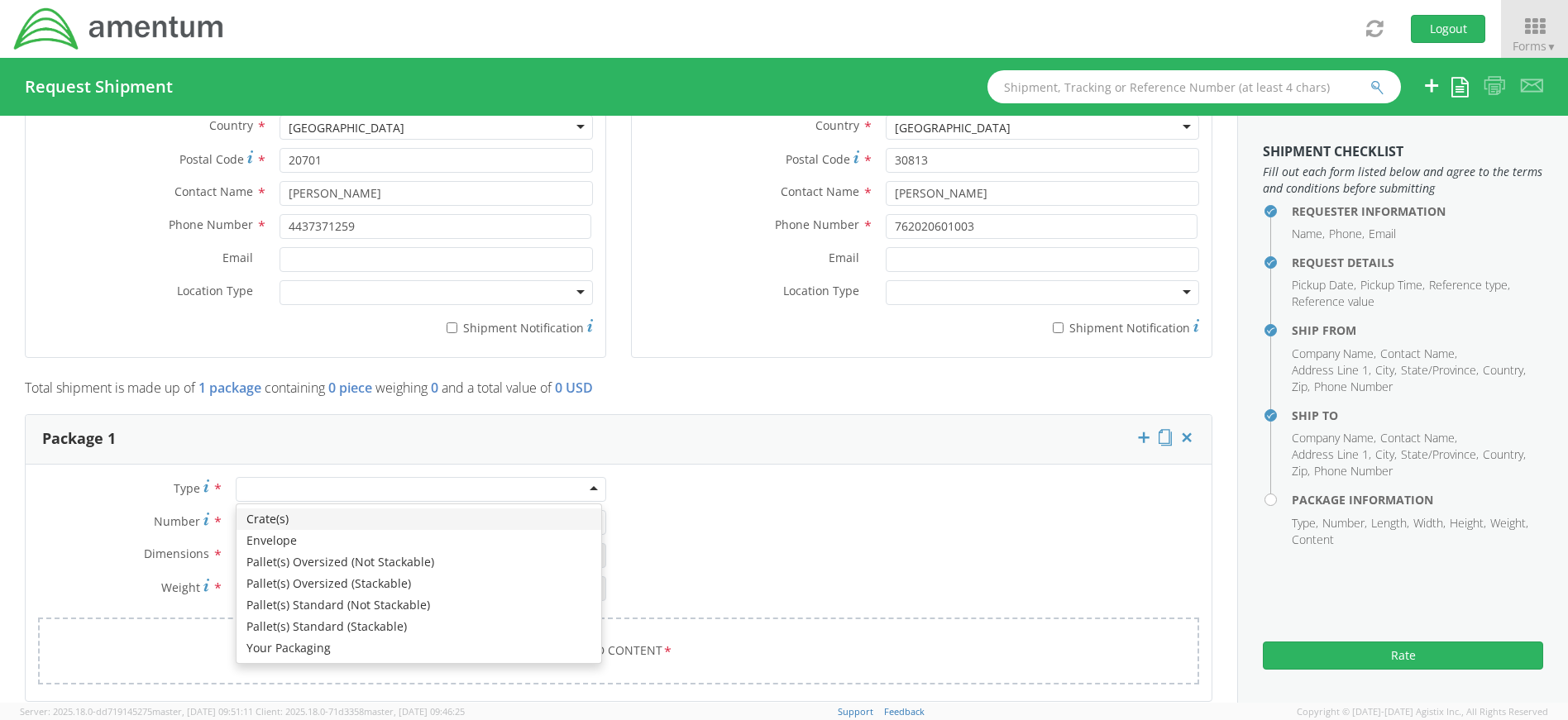
click at [589, 495] on div at bounding box center [420, 489] width 370 height 25
type input "1"
type input "9.5"
type input "12.5"
type input "0.25"
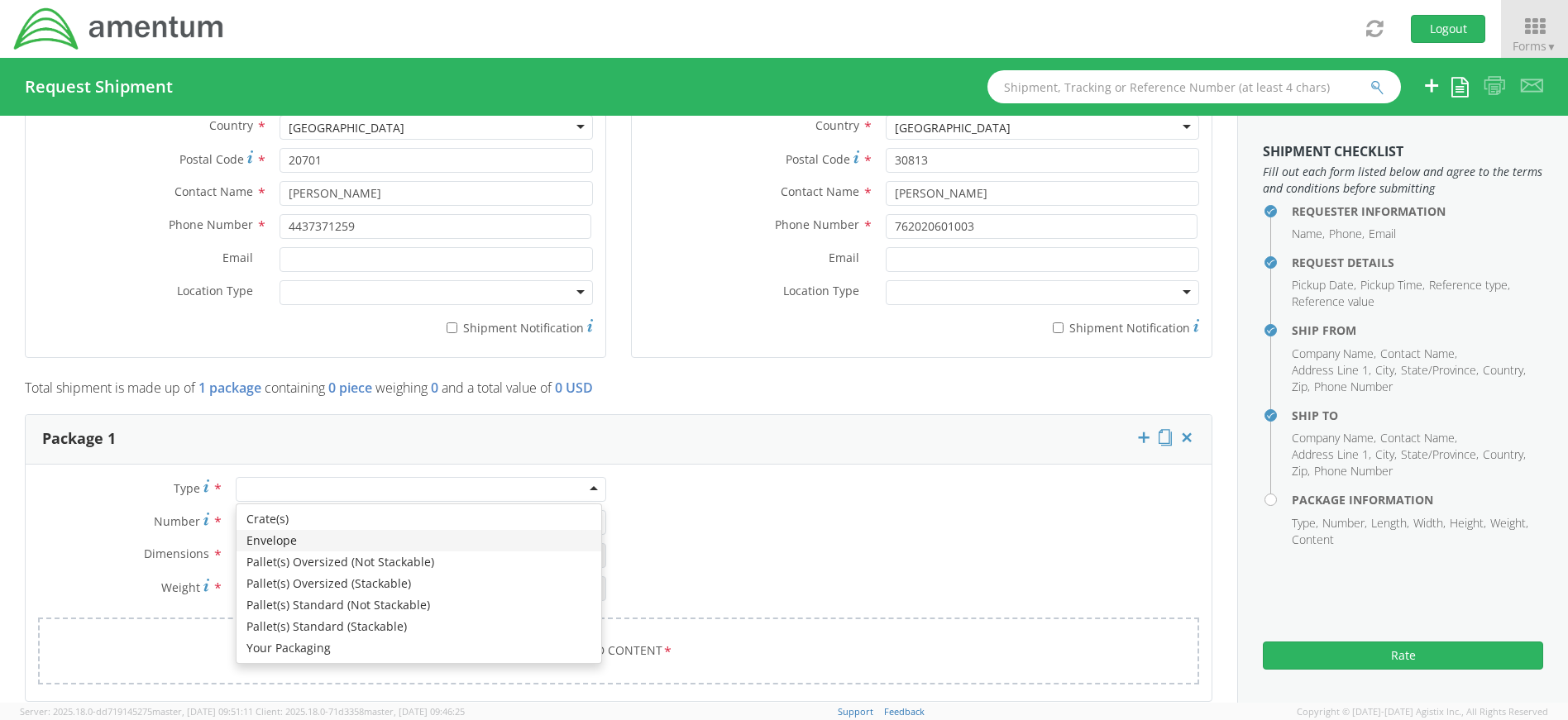
type input "1"
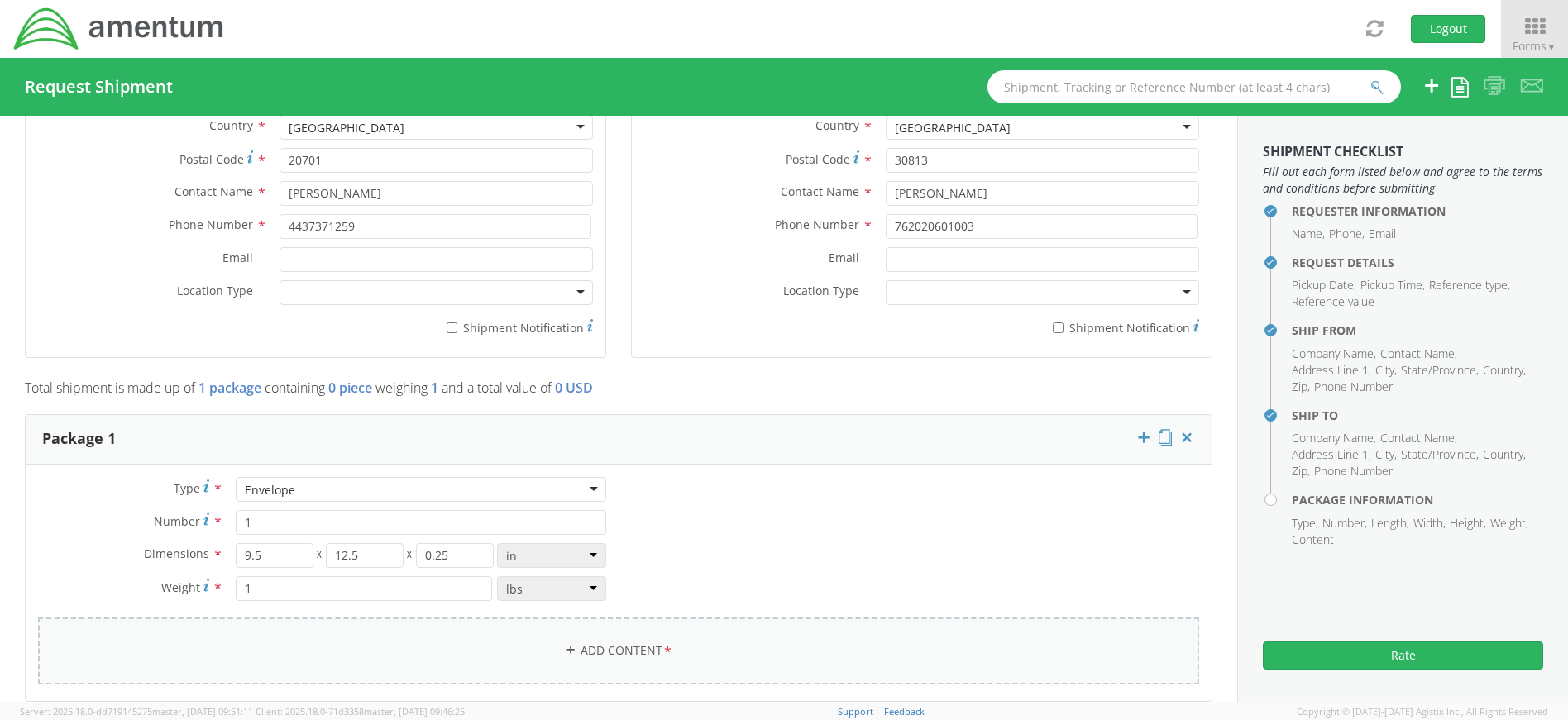
click at [634, 649] on link "Add Content *" at bounding box center [618, 651] width 1161 height 67
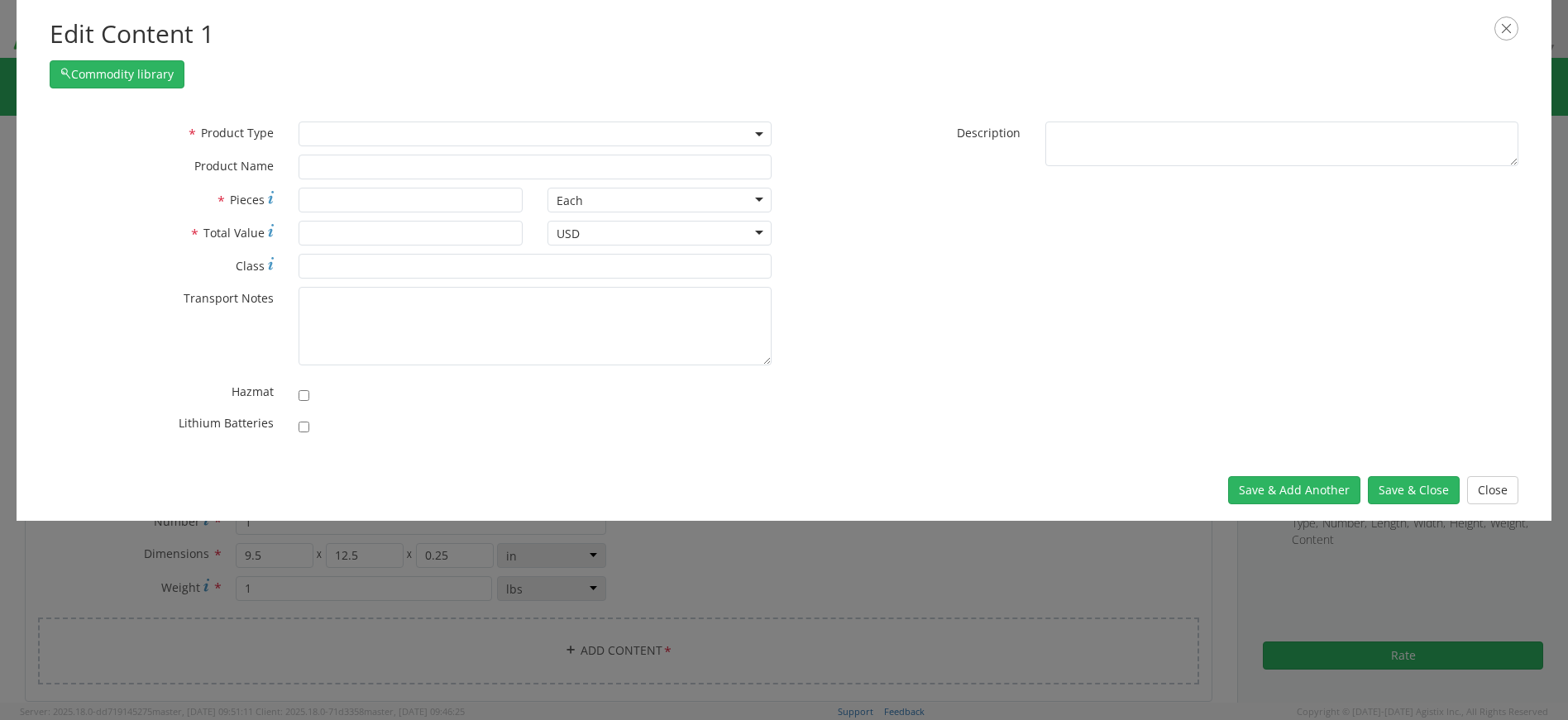
click at [359, 139] on span at bounding box center [534, 134] width 473 height 25
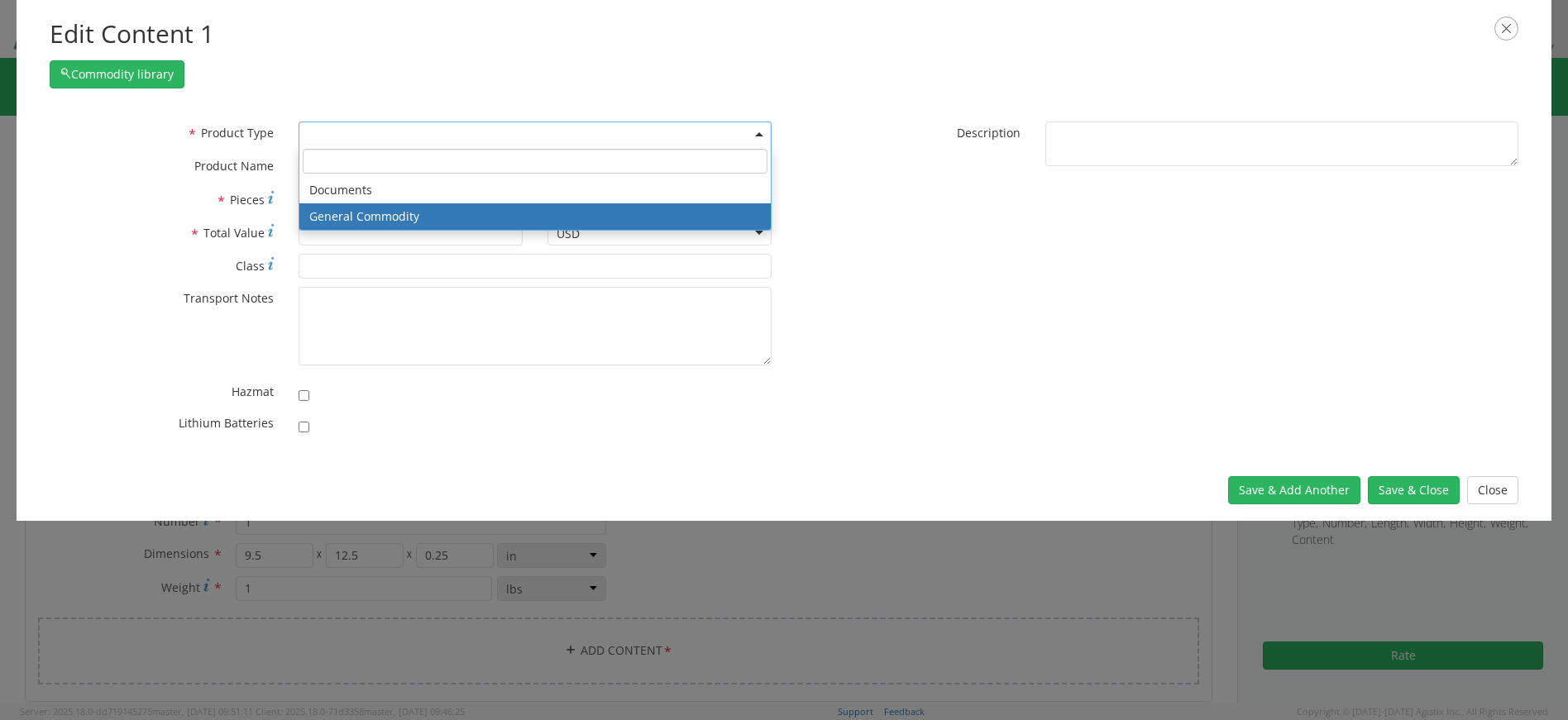
select select "COMMODITY"
type input "General Commodity"
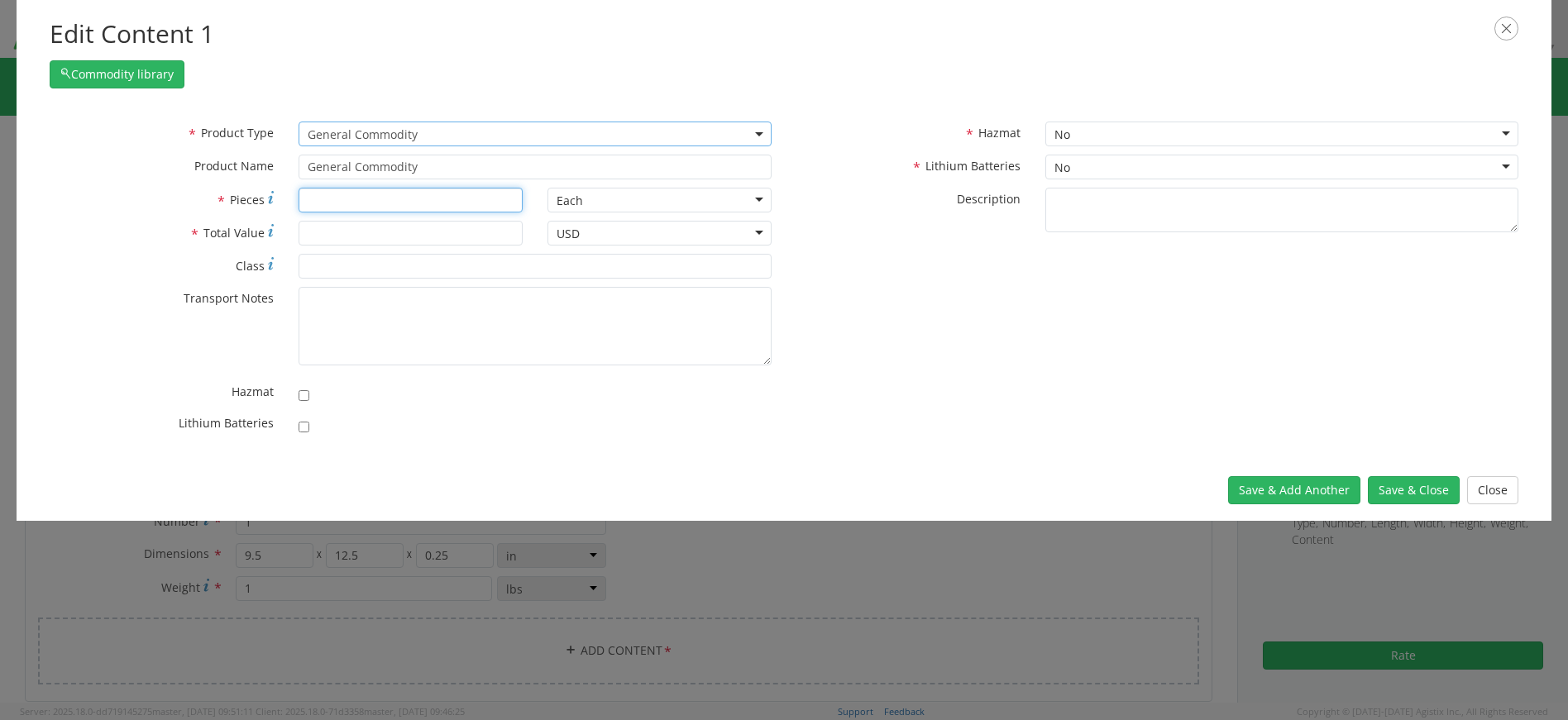
click at [342, 198] on input "* Pieces" at bounding box center [410, 200] width 225 height 25
type input "1"
click at [332, 234] on input "* Total Value" at bounding box center [410, 233] width 225 height 25
type input "20"
click at [1405, 492] on button "Save & Close" at bounding box center [1414, 489] width 92 height 28
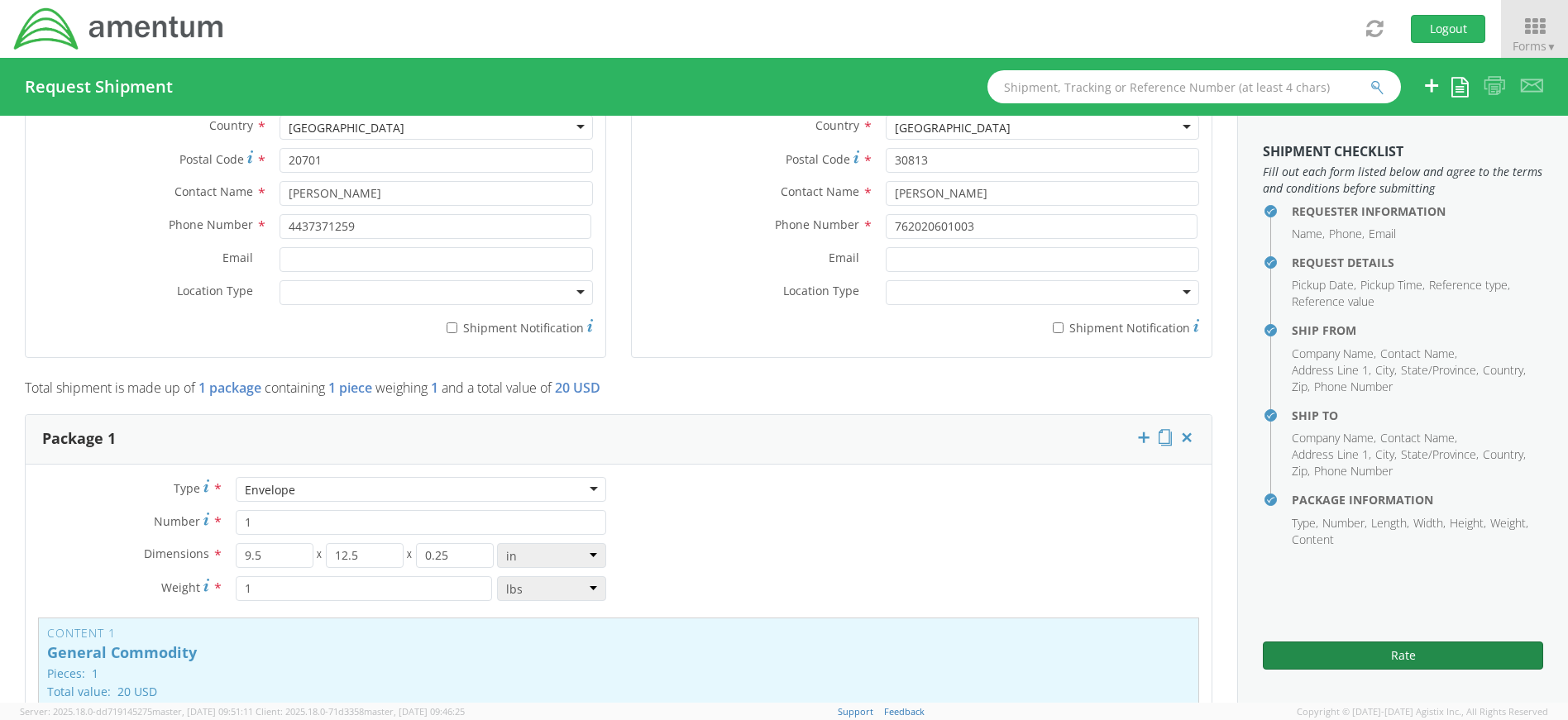
click at [1393, 653] on button "Rate" at bounding box center [1403, 654] width 280 height 28
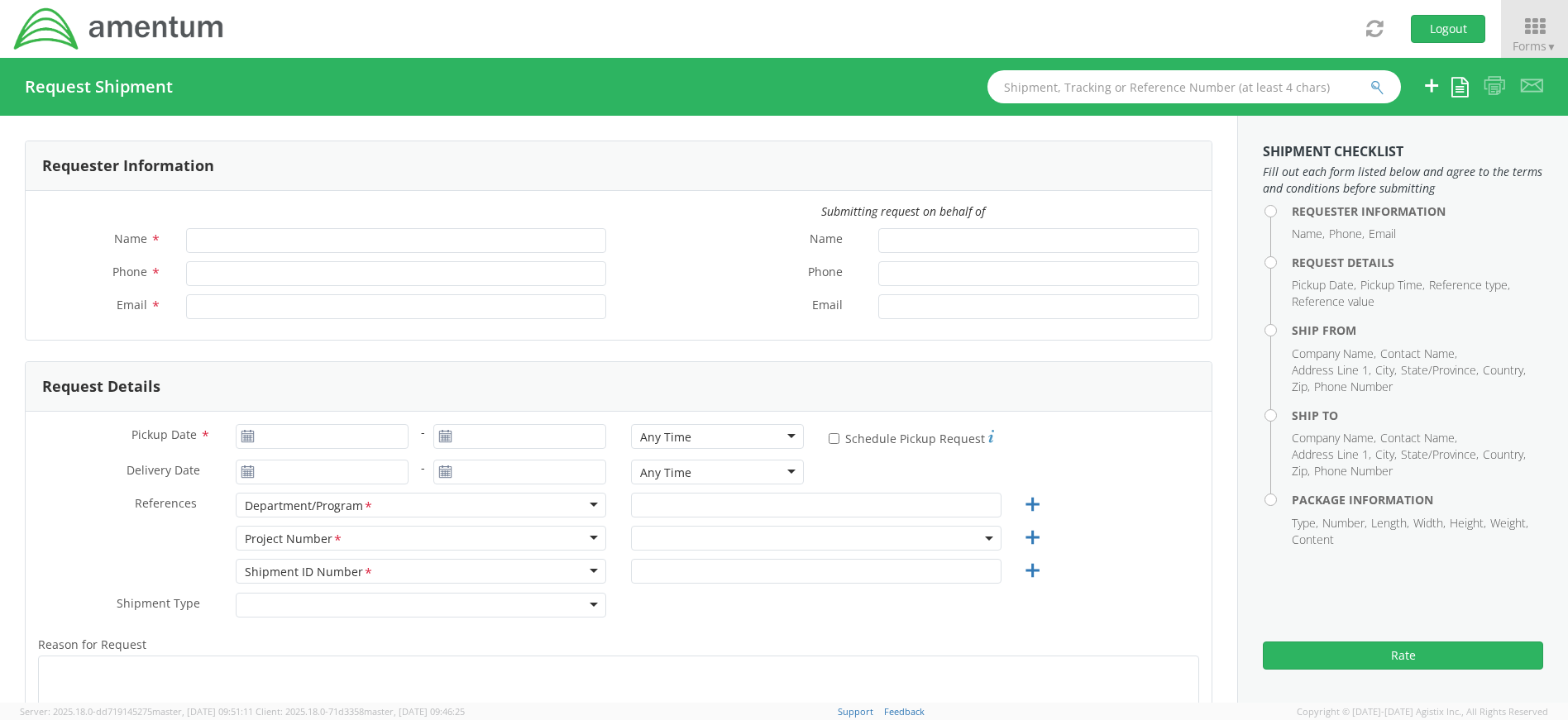
type input "[PERSON_NAME]"
type input "4437371259"
type input "[PERSON_NAME][EMAIL_ADDRESS][PERSON_NAME][DOMAIN_NAME]"
select select "4407.0.0001.0001.TVL"
type input "[PERSON_NAME]"
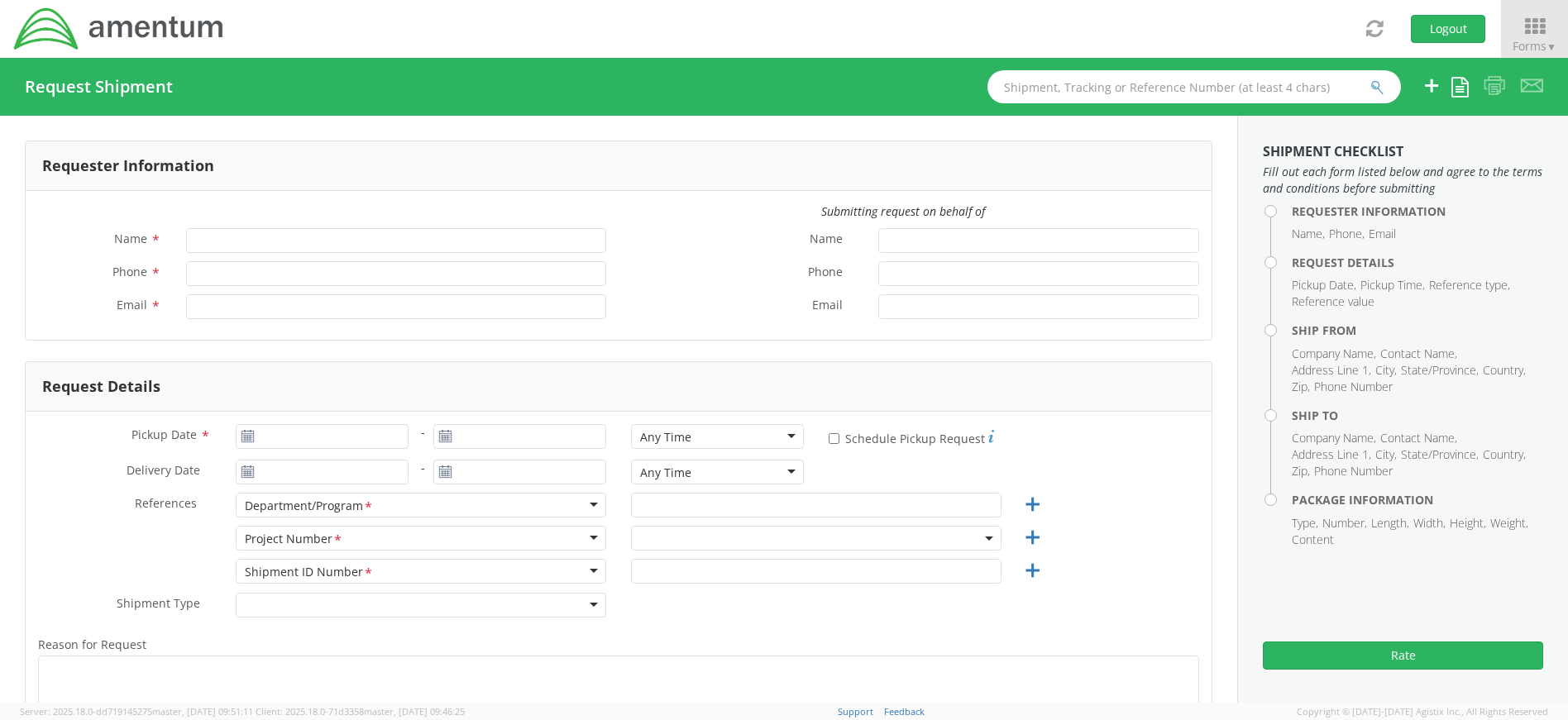
type input "4437371259"
type input "[PERSON_NAME][EMAIL_ADDRESS][PERSON_NAME][DOMAIN_NAME]"
select select "4407.0.0001.0001.TVL"
